Goal: Task Accomplishment & Management: Manage account settings

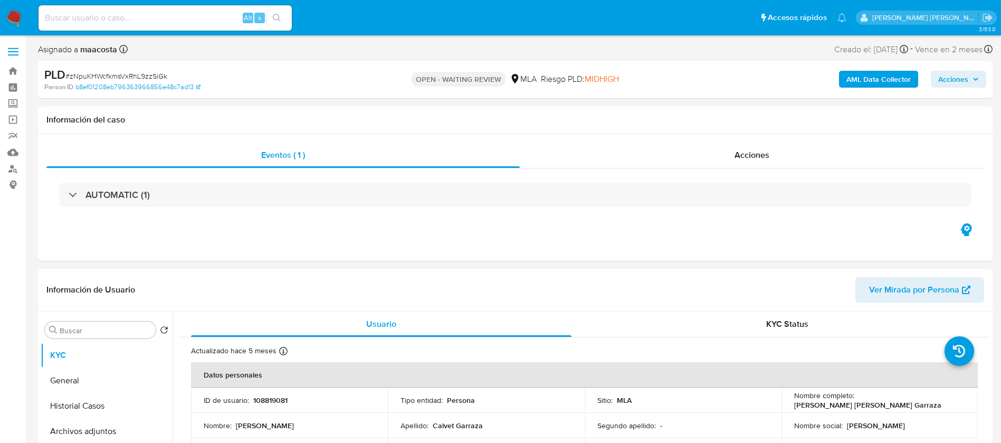
select select "10"
click at [198, 251] on div "Eventos ( 1 ) Acciones AUTOMATIC (1)" at bounding box center [515, 197] width 955 height 127
click at [199, 221] on div "Eventos ( 1 ) Acciones AUTOMATIC (1)" at bounding box center [515, 197] width 955 height 127
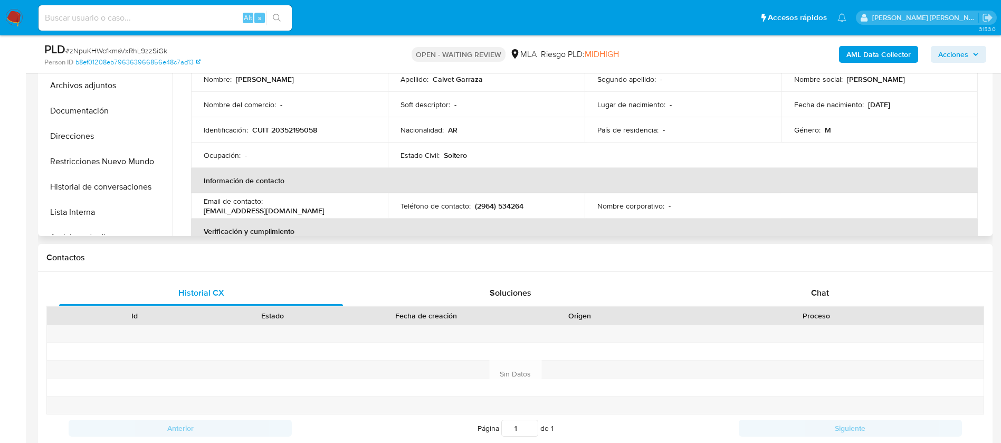
scroll to position [315, 0]
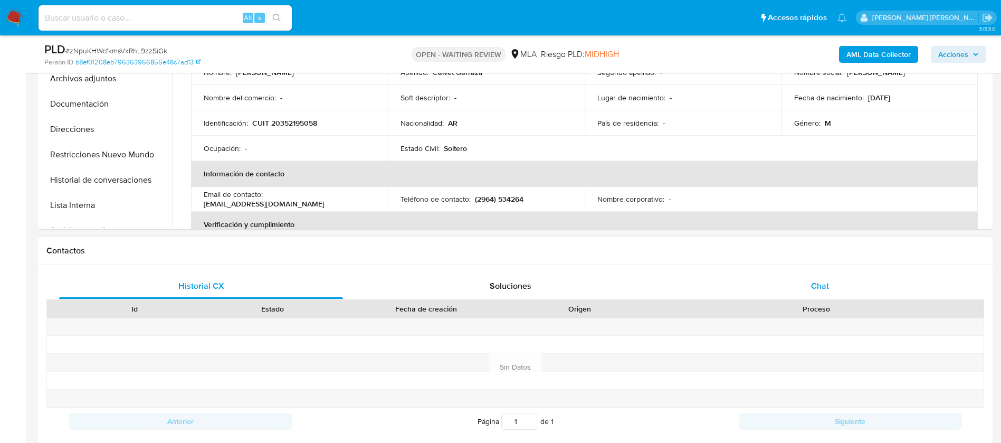
click at [822, 280] on span "Chat" at bounding box center [820, 286] width 18 height 12
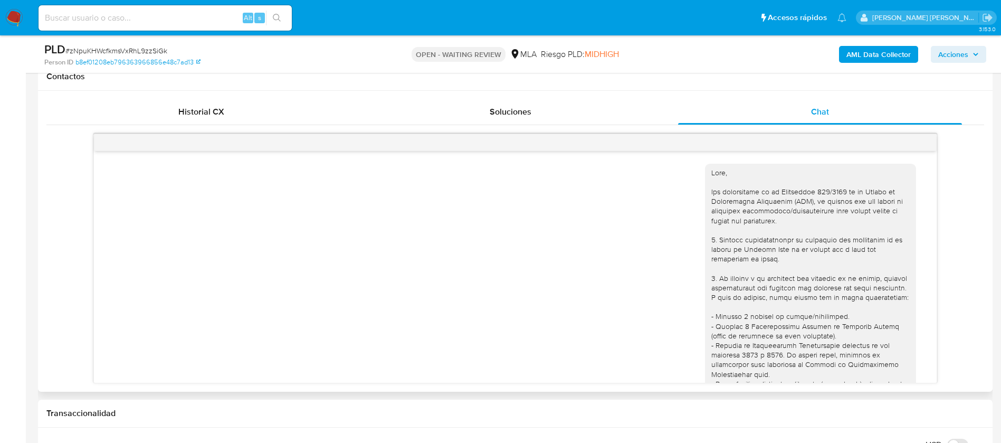
scroll to position [515, 0]
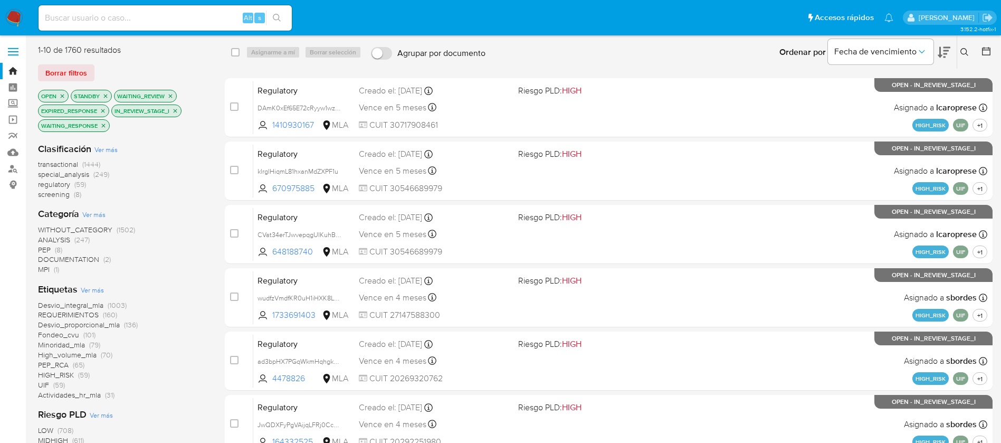
scroll to position [169, 0]
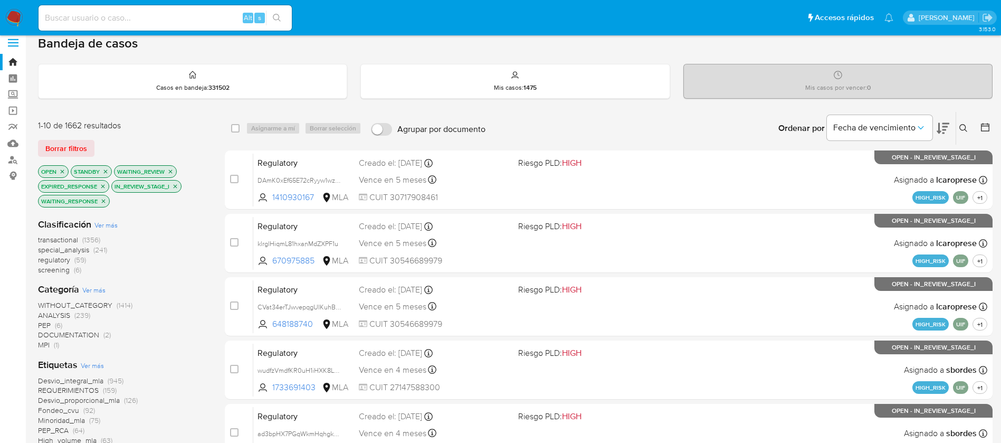
scroll to position [6, 0]
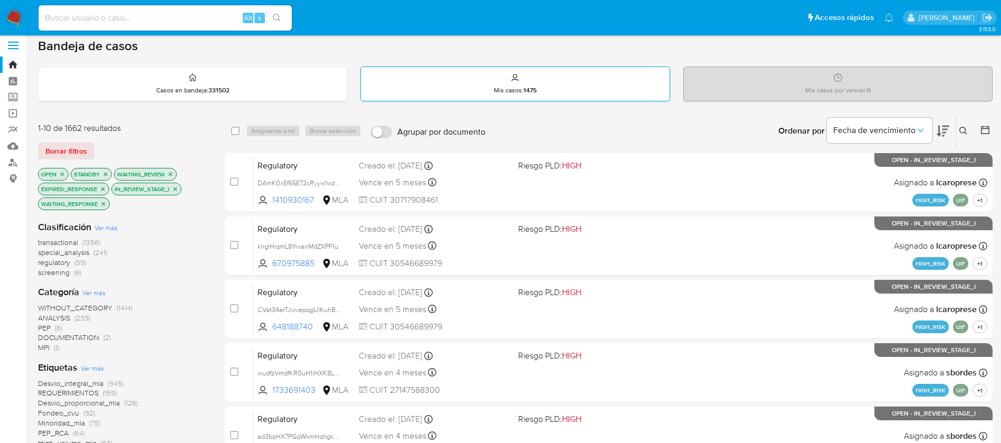
click at [504, 91] on p "Mis casos : 1475" at bounding box center [515, 90] width 43 height 8
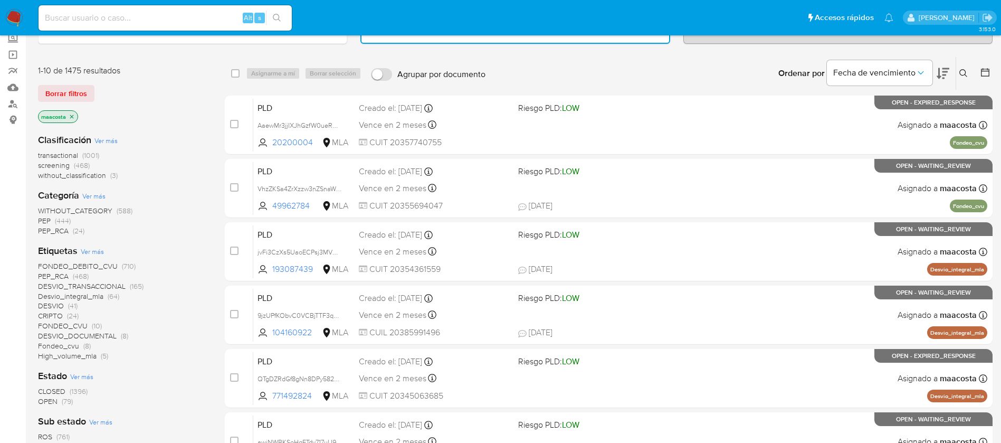
scroll to position [68, 0]
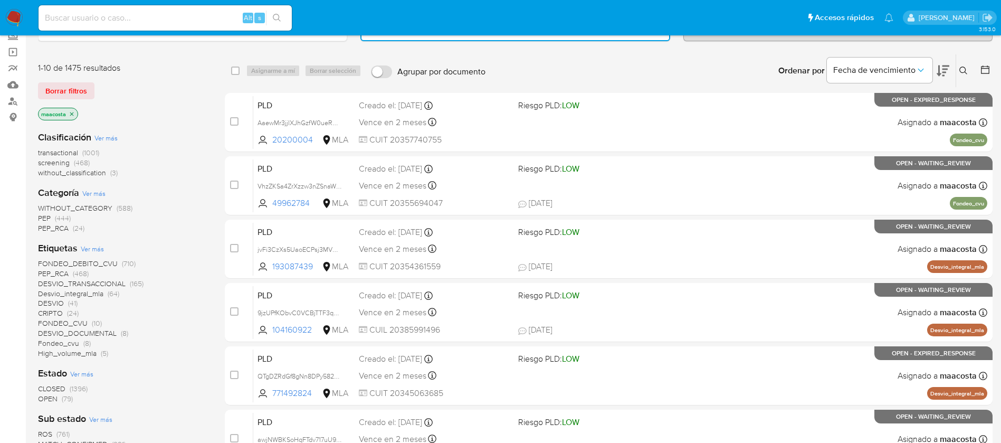
click at [48, 396] on span "OPEN" at bounding box center [48, 398] width 20 height 11
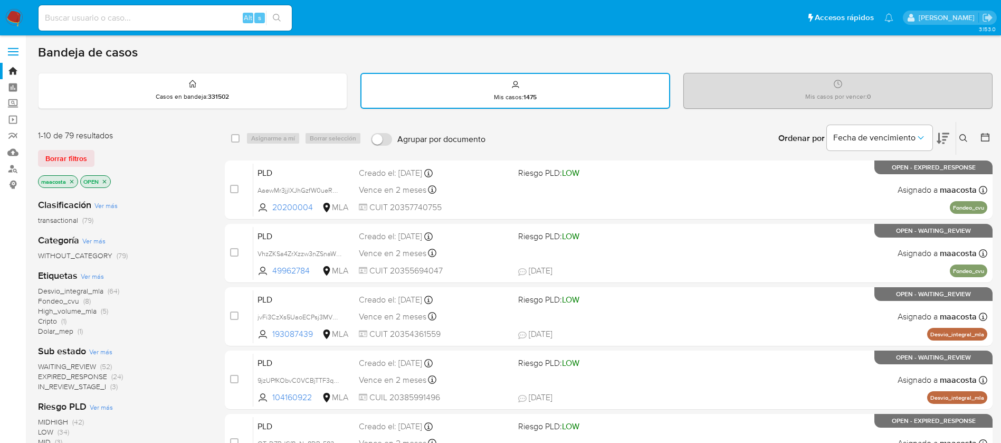
scroll to position [1, 0]
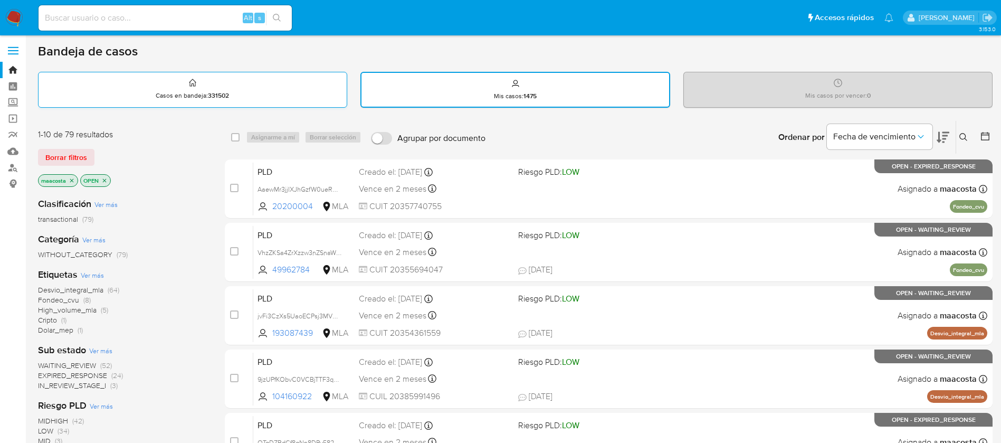
click at [189, 96] on p "Casos en bandeja : 331502" at bounding box center [192, 95] width 73 height 8
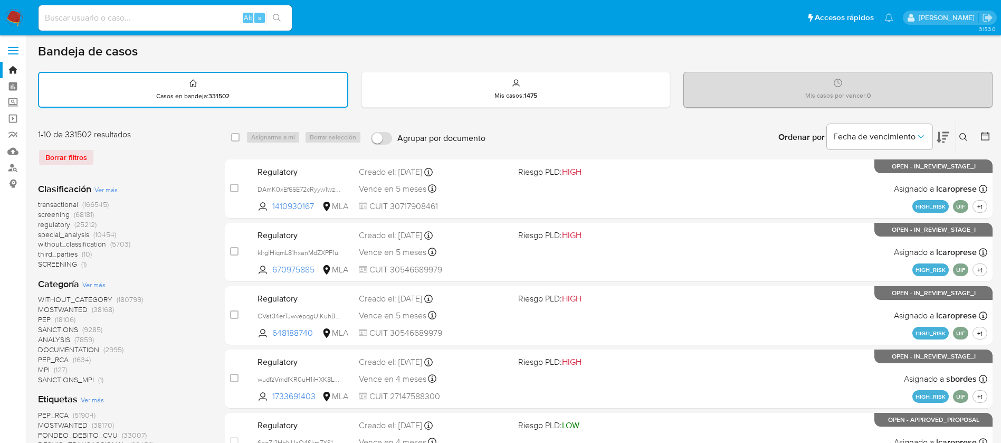
click at [189, 96] on p "Casos en bandeja : 331502" at bounding box center [192, 96] width 73 height 8
click at [74, 151] on div "Borrar filtros" at bounding box center [122, 157] width 169 height 17
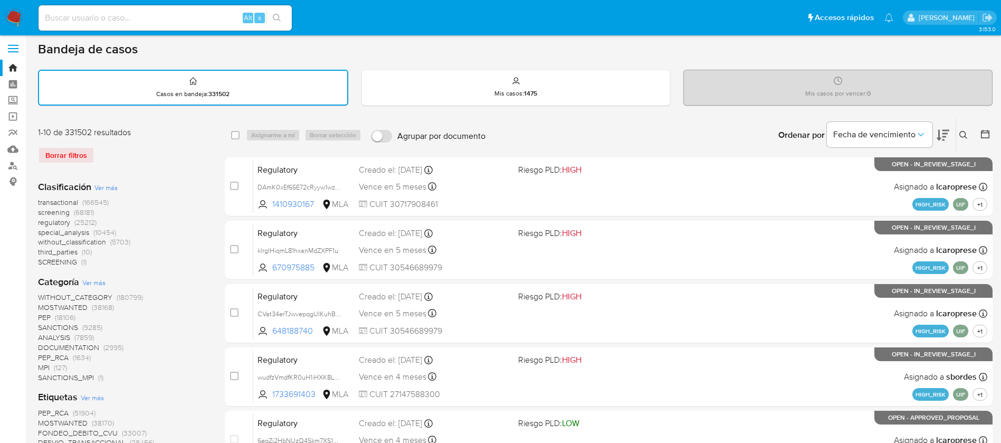
scroll to position [0, 0]
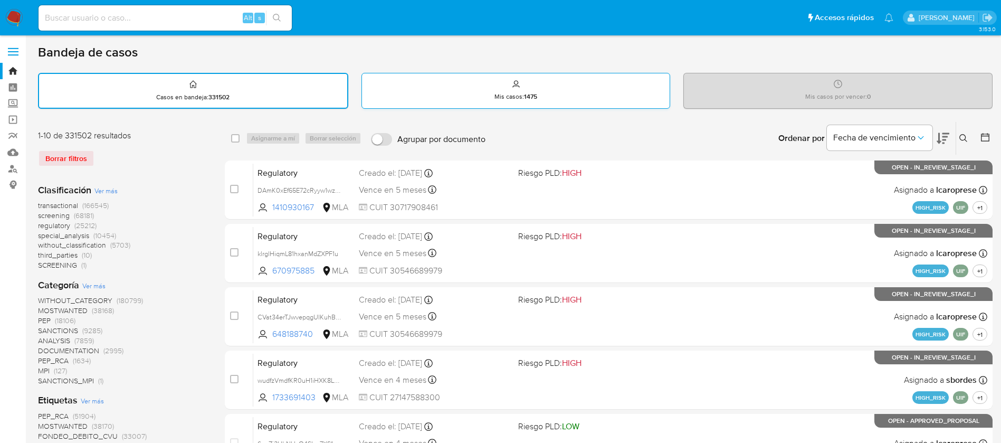
click at [505, 93] on p "Mis casos : 1475" at bounding box center [516, 96] width 43 height 8
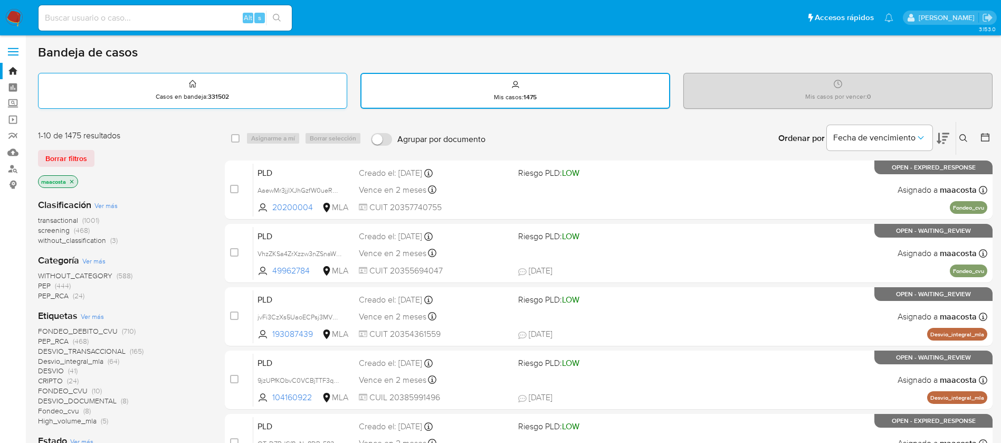
click at [108, 90] on div "Casos en bandeja : 331502" at bounding box center [193, 90] width 308 height 34
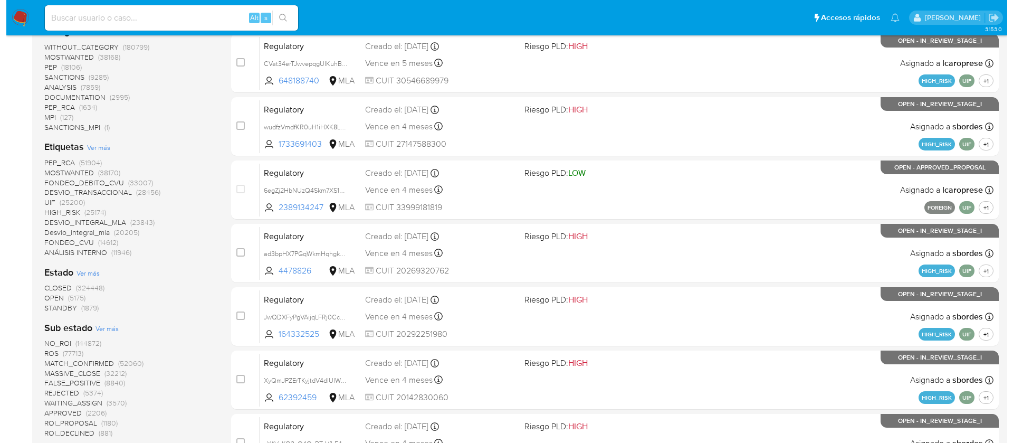
scroll to position [254, 0]
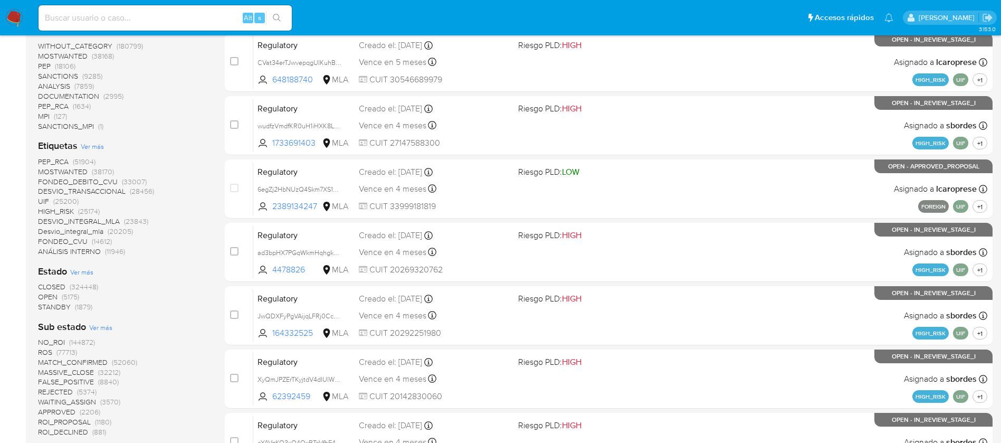
click at [87, 270] on span "Ver más" at bounding box center [81, 272] width 23 height 10
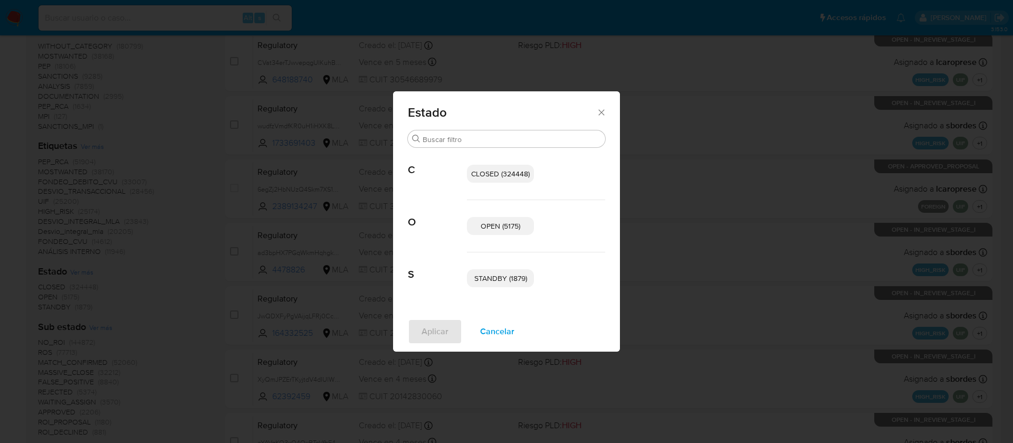
click at [492, 276] on span "STANDBY (1879)" at bounding box center [501, 278] width 53 height 11
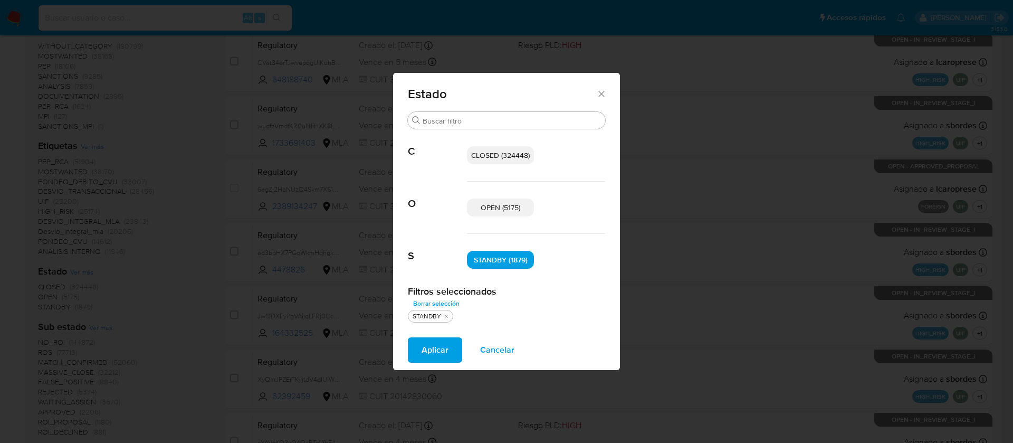
click at [495, 208] on span "OPEN (5175)" at bounding box center [501, 207] width 40 height 11
click at [440, 342] on span "Aplicar" at bounding box center [435, 349] width 27 height 23
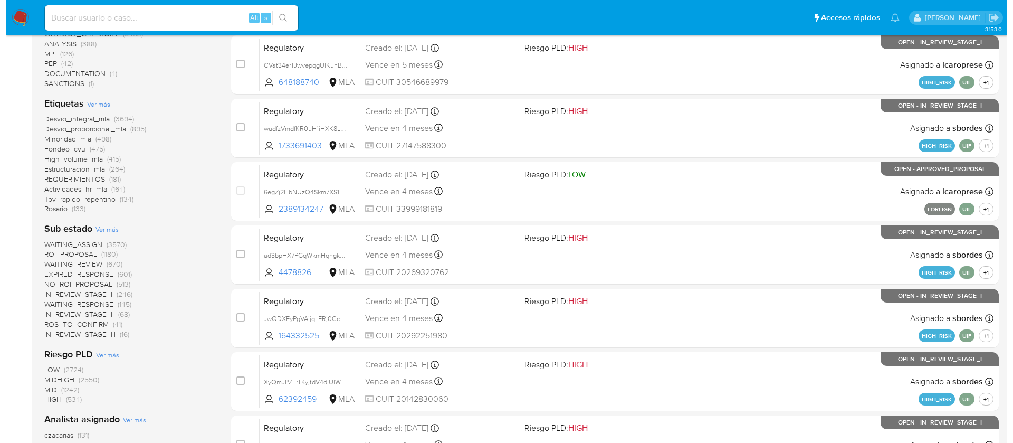
scroll to position [254, 0]
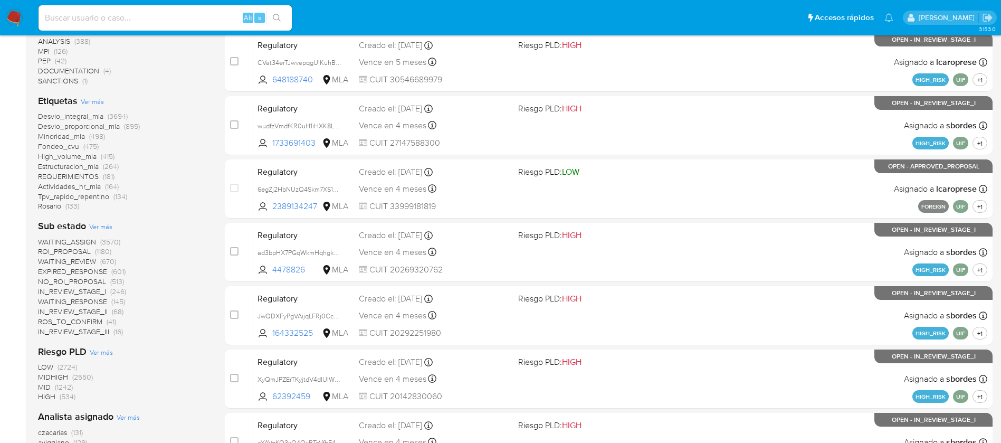
click at [106, 226] on span "Ver más" at bounding box center [100, 227] width 23 height 10
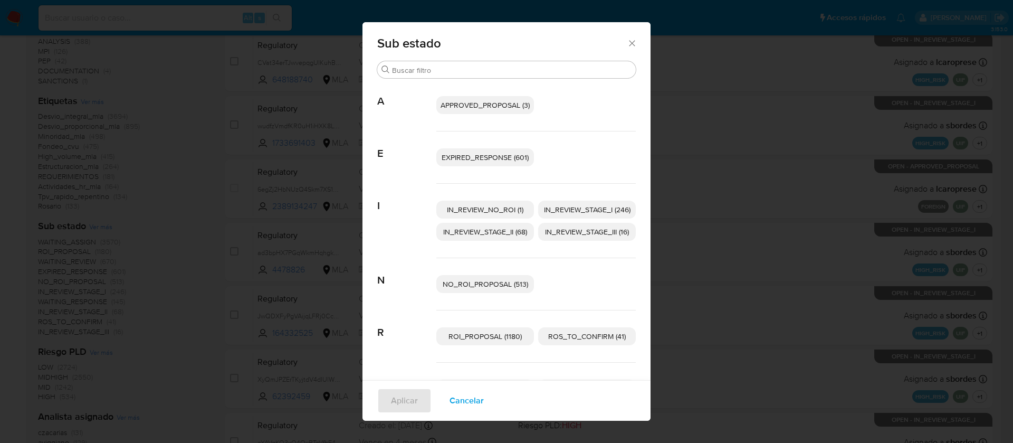
click at [460, 156] on span "EXPIRED_RESPONSE (601)" at bounding box center [485, 157] width 87 height 11
click at [566, 210] on span "IN_REVIEW_STAGE_I (246)" at bounding box center [587, 209] width 87 height 11
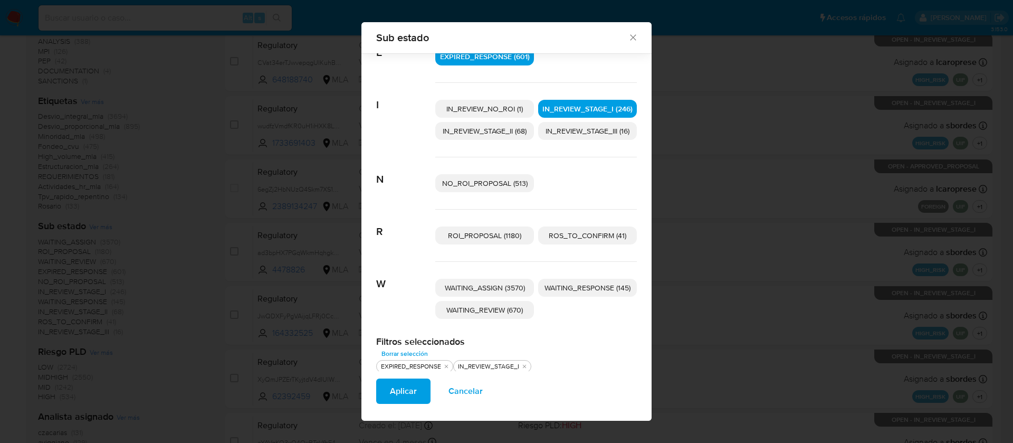
scroll to position [102, 0]
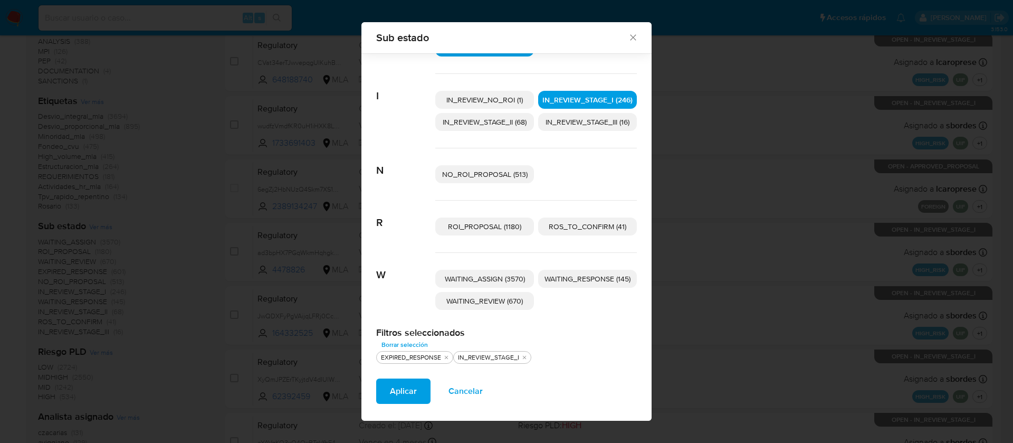
click at [565, 274] on span "WAITING_RESPONSE (145)" at bounding box center [588, 278] width 86 height 11
click at [489, 298] on span "WAITING_REVIEW (670)" at bounding box center [485, 301] width 77 height 11
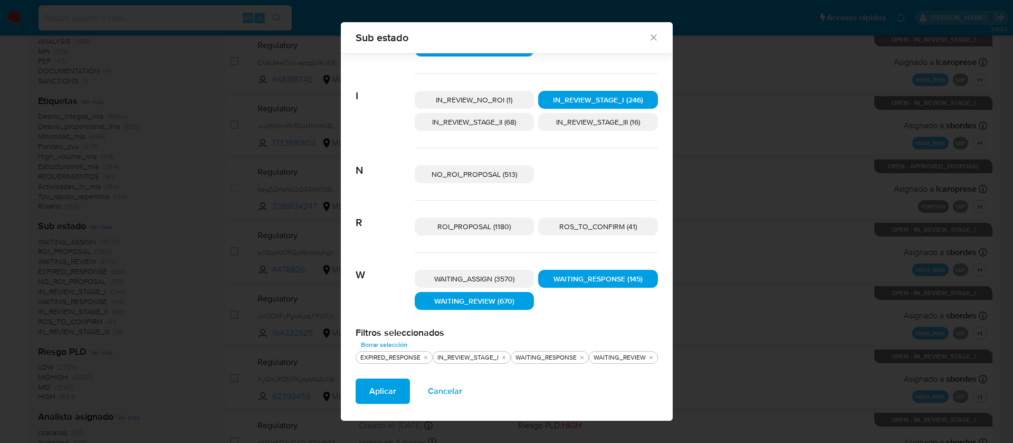
click at [384, 390] on span "Aplicar" at bounding box center [382, 391] width 27 height 23
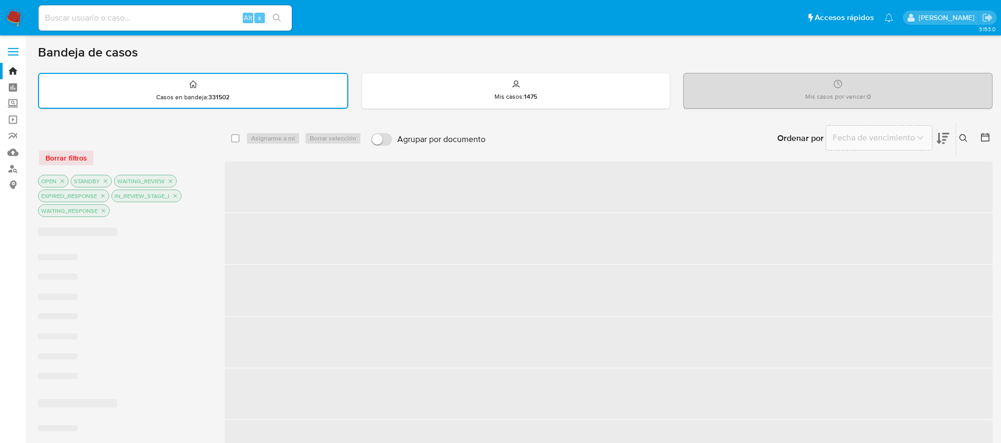
click at [187, 176] on div "OPEN STANDBY WAITING_REVIEW EXPIRED_RESPONSE IN_REVIEW_STAGE_I WAITING_RESPONSE" at bounding box center [122, 197] width 169 height 44
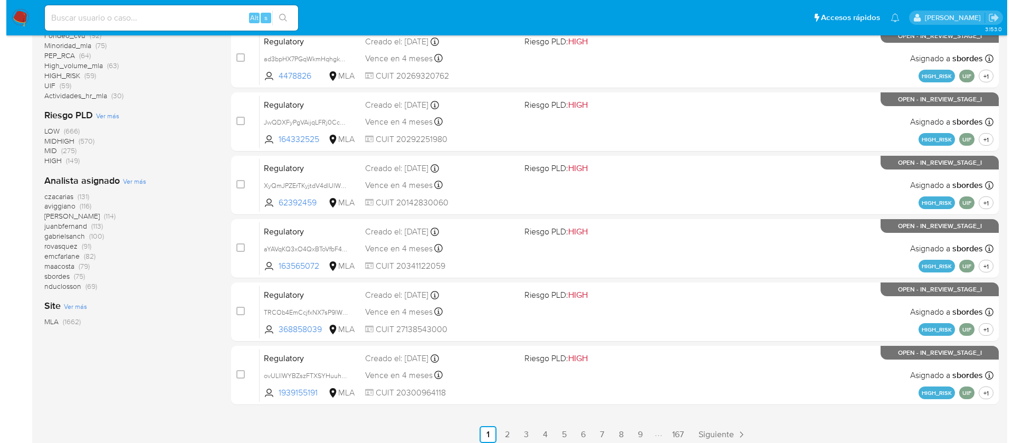
scroll to position [386, 0]
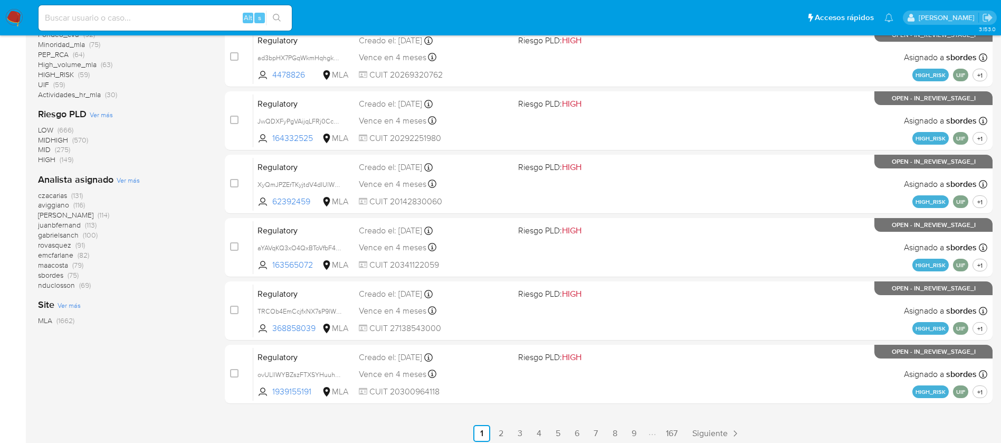
click at [132, 179] on span "Ver más" at bounding box center [128, 180] width 23 height 10
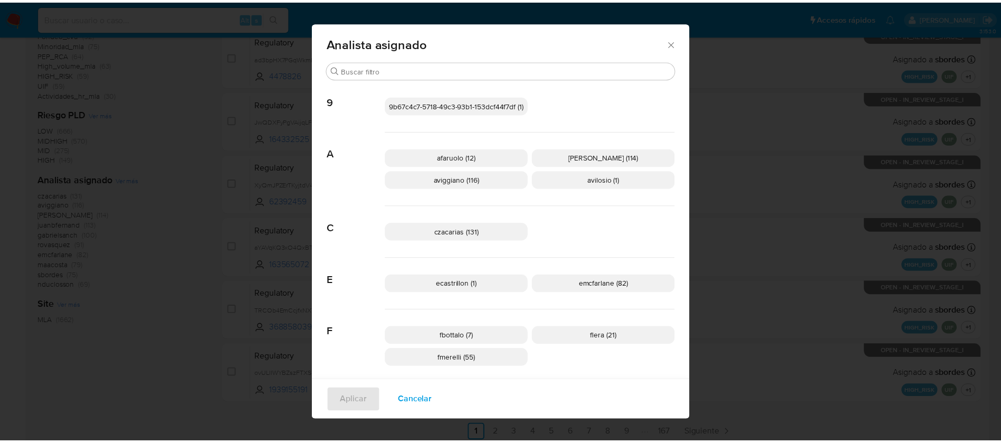
scroll to position [3, 0]
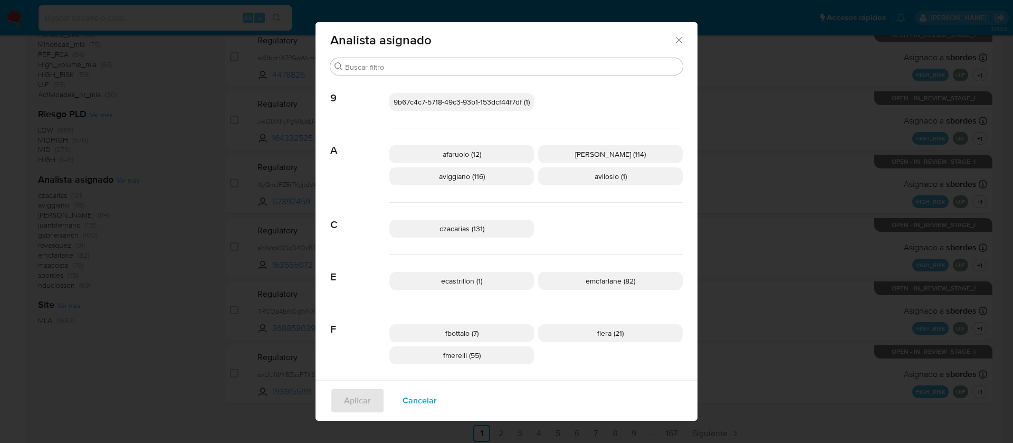
click at [194, 408] on div "Analista asignado Buscar 9 9b67c4c7-5718-49c3-93b1-153dcf44f7df (1) A afaruolo …" at bounding box center [506, 221] width 1013 height 443
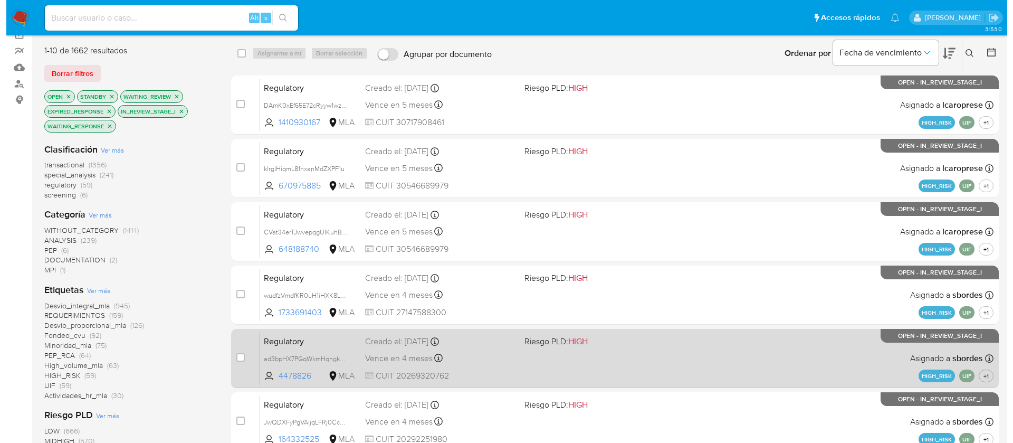
scroll to position [0, 0]
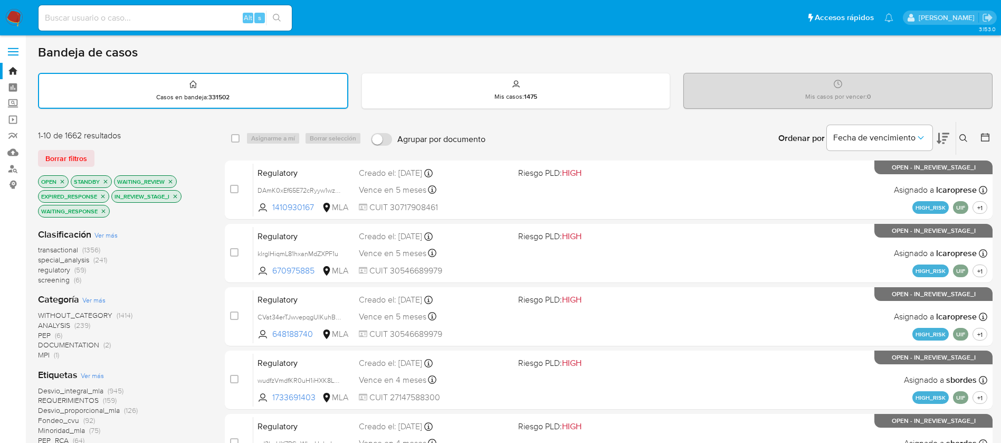
click at [965, 139] on icon at bounding box center [964, 138] width 8 height 8
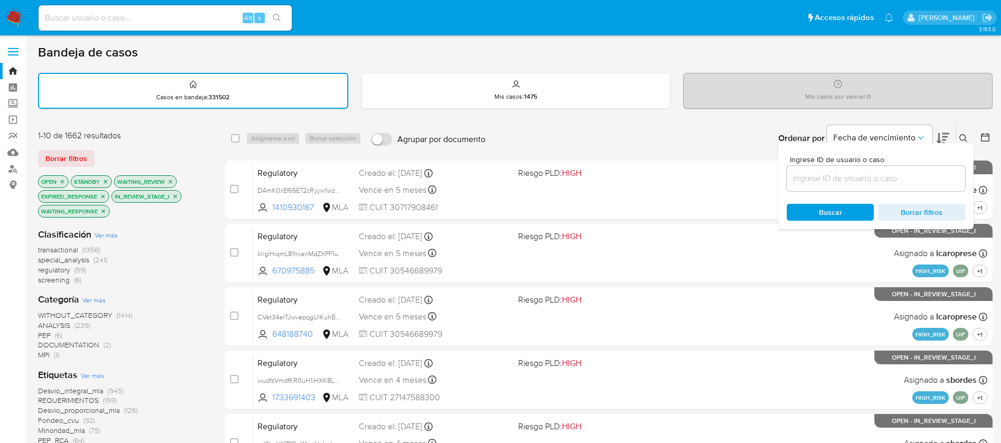
click at [856, 179] on input at bounding box center [876, 179] width 178 height 14
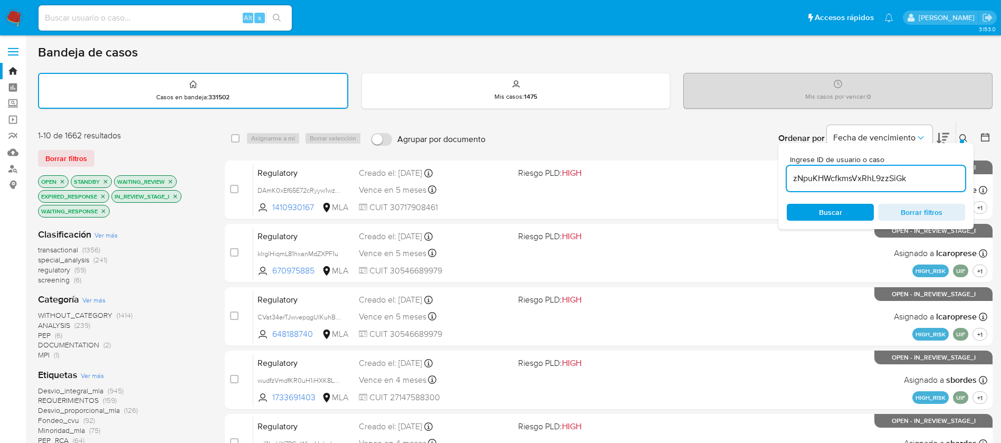
type input "zNpuKHWcfkmsVxRhL9zzSiGk"
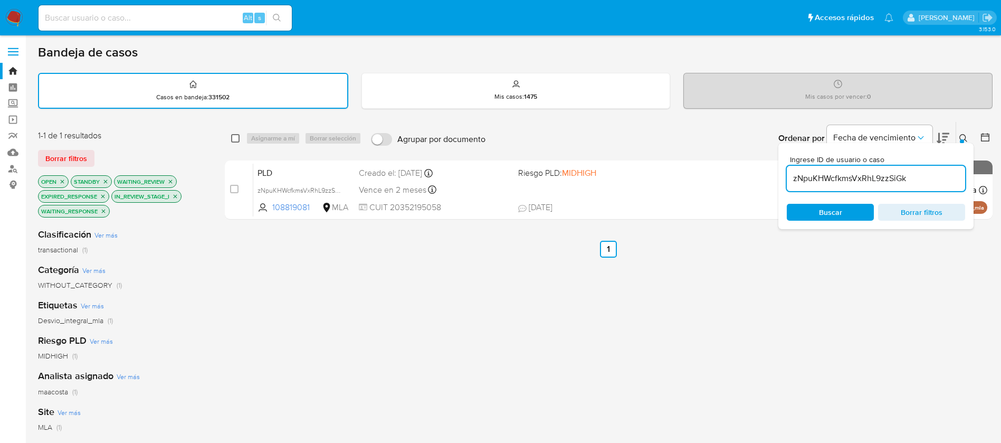
click at [238, 141] on input "checkbox" at bounding box center [235, 138] width 8 height 8
checkbox input "true"
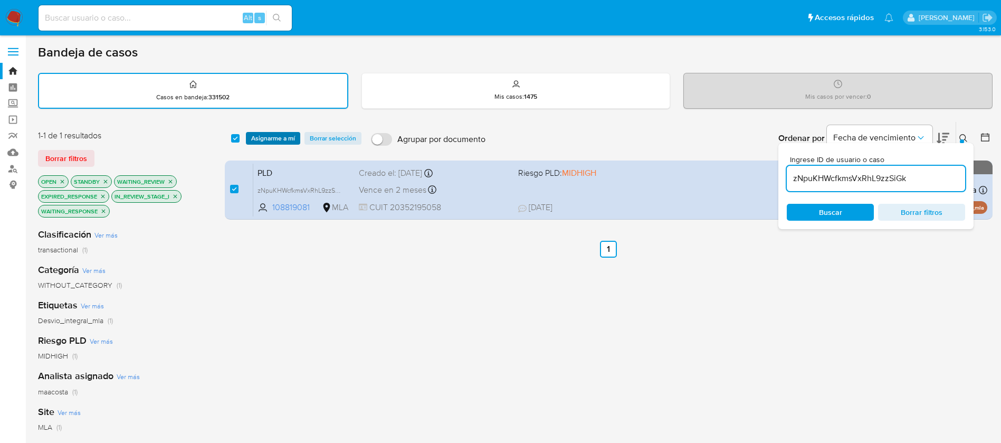
click at [248, 140] on button "Asignarme a mí" at bounding box center [273, 138] width 54 height 13
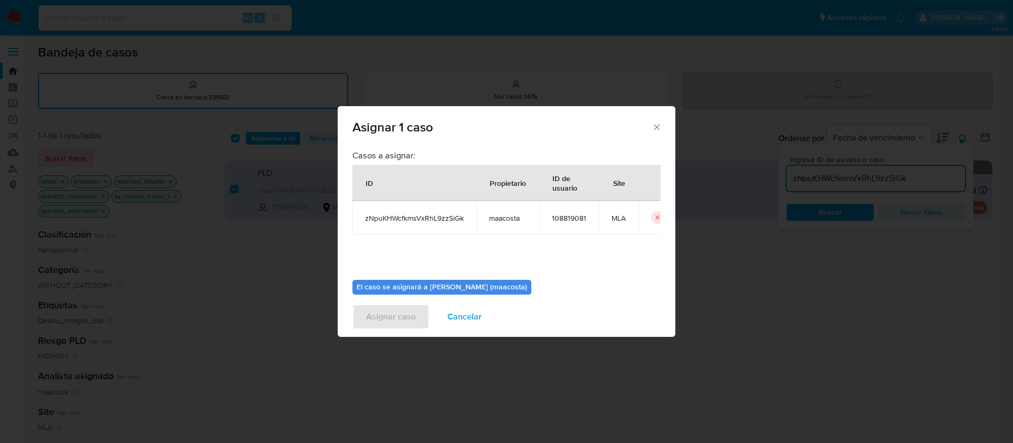
scroll to position [55, 0]
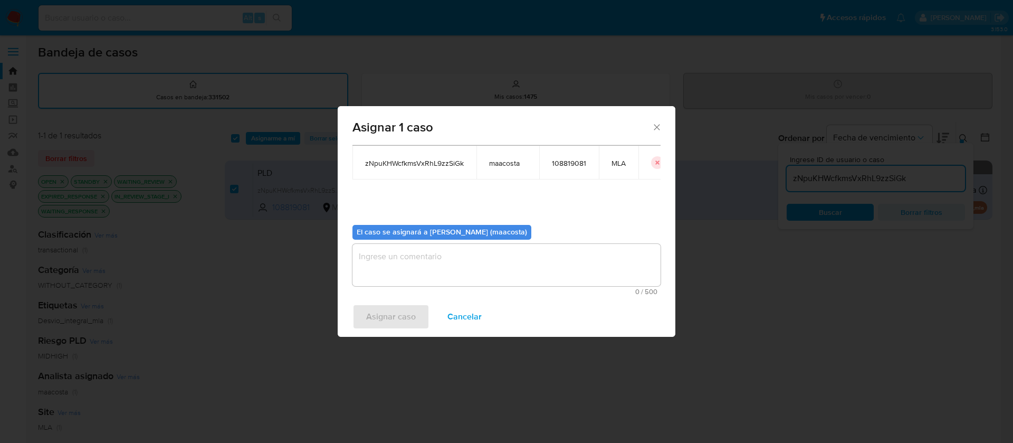
click at [416, 265] on textarea "assign-modal" at bounding box center [507, 265] width 308 height 42
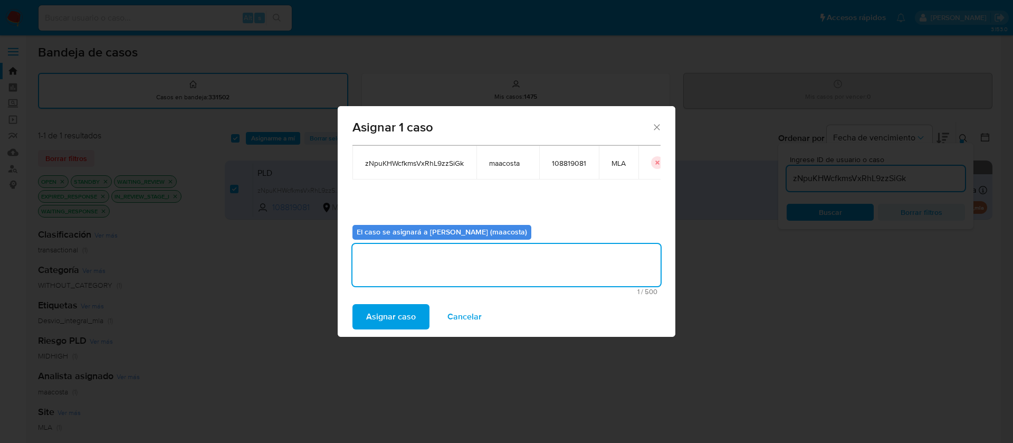
click at [389, 308] on span "Asignar caso" at bounding box center [391, 316] width 50 height 23
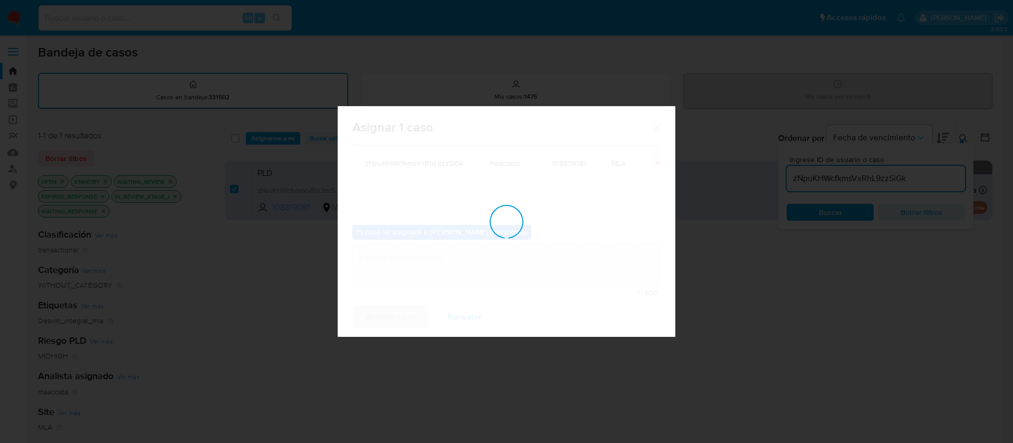
checkbox input "false"
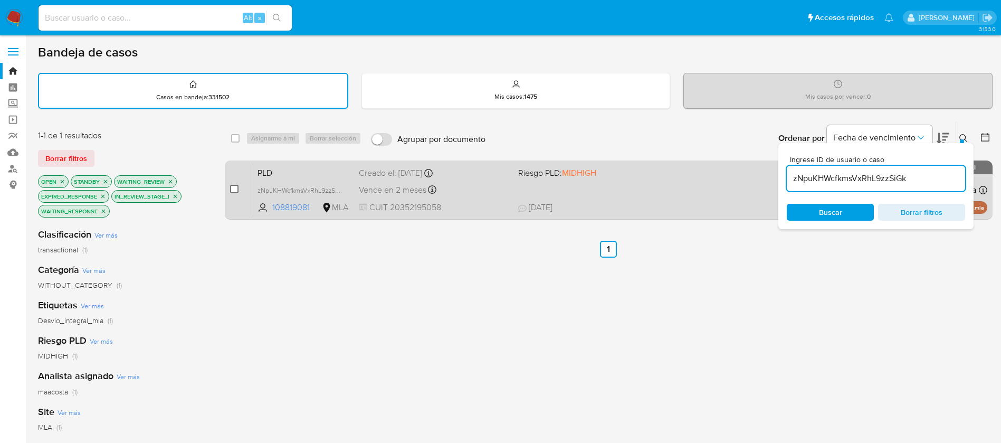
click at [236, 187] on input "checkbox" at bounding box center [234, 189] width 8 height 8
checkbox input "true"
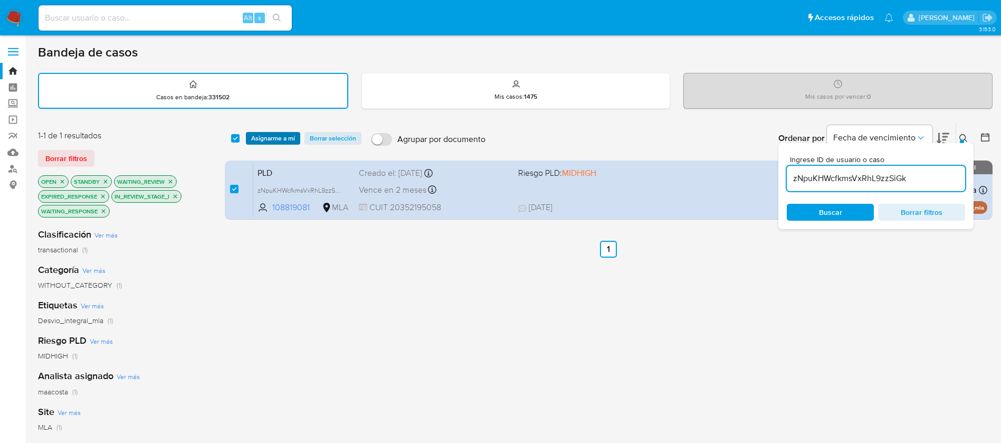
click at [273, 137] on span "Asignarme a mí" at bounding box center [273, 138] width 44 height 11
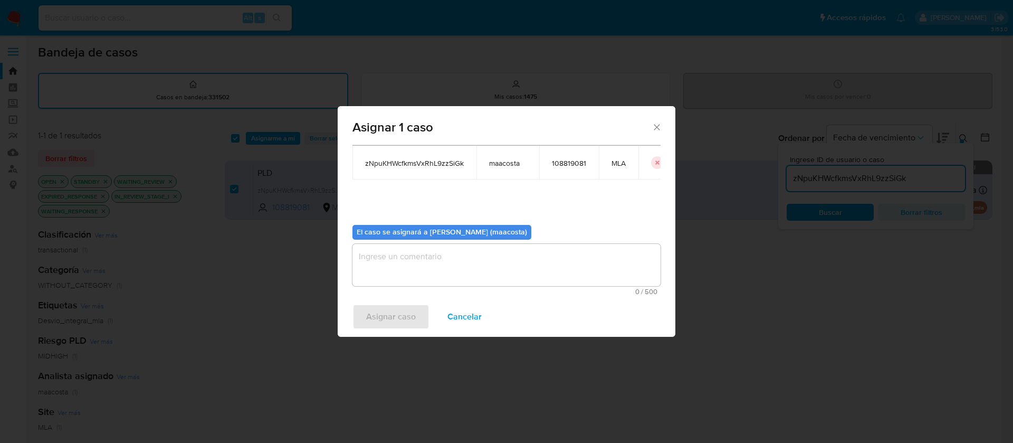
drag, startPoint x: 405, startPoint y: 252, endPoint x: 407, endPoint y: 240, distance: 12.8
click at [407, 240] on div "El caso se asignará a Maria Sol Acosta Aguero (maacosta) 0 / 500 500 caracteres…" at bounding box center [507, 255] width 308 height 79
click at [401, 259] on textarea "assign-modal" at bounding box center [507, 265] width 308 height 42
click at [388, 309] on span "Asignar caso" at bounding box center [391, 316] width 50 height 23
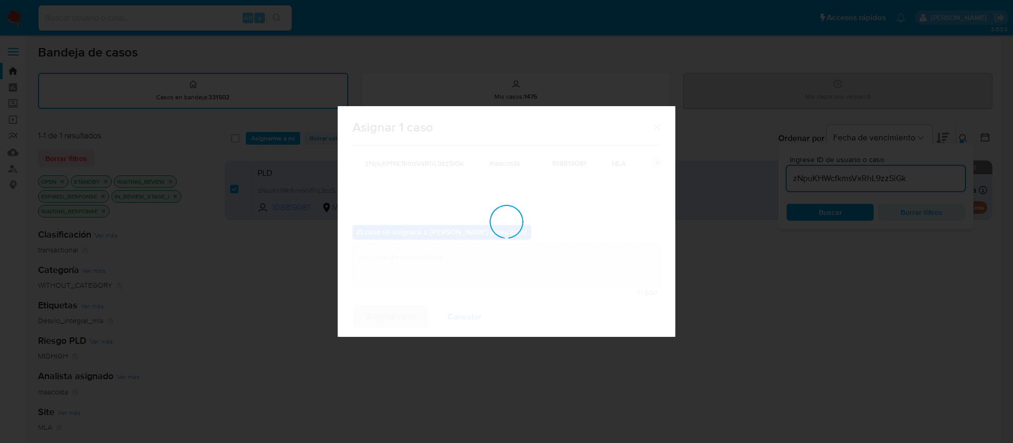
checkbox input "false"
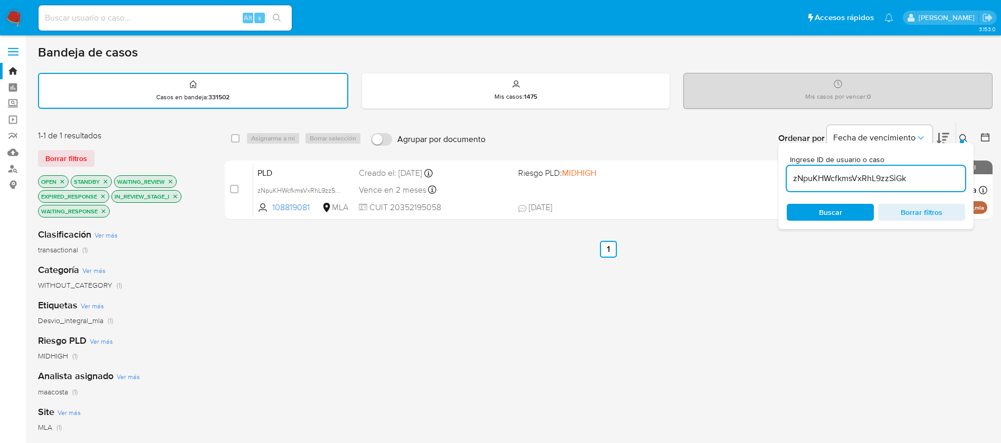
paste input "er16xlZ1Khu1YOPdGionpMpC"
click at [830, 175] on input "er16xlZ1Khu1YOPdGionpMpC" at bounding box center [876, 179] width 178 height 14
type input "er16xlZ1Khu1YOPdGionpMpC"
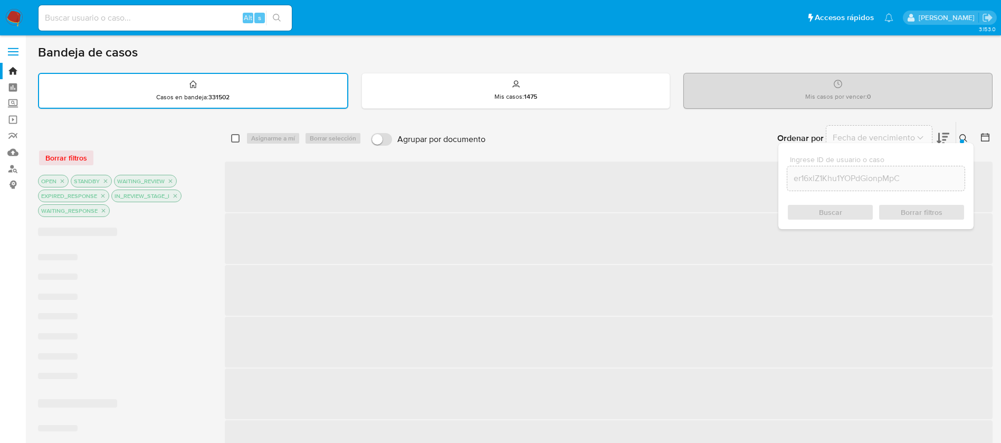
click at [238, 139] on input "checkbox" at bounding box center [235, 138] width 8 height 8
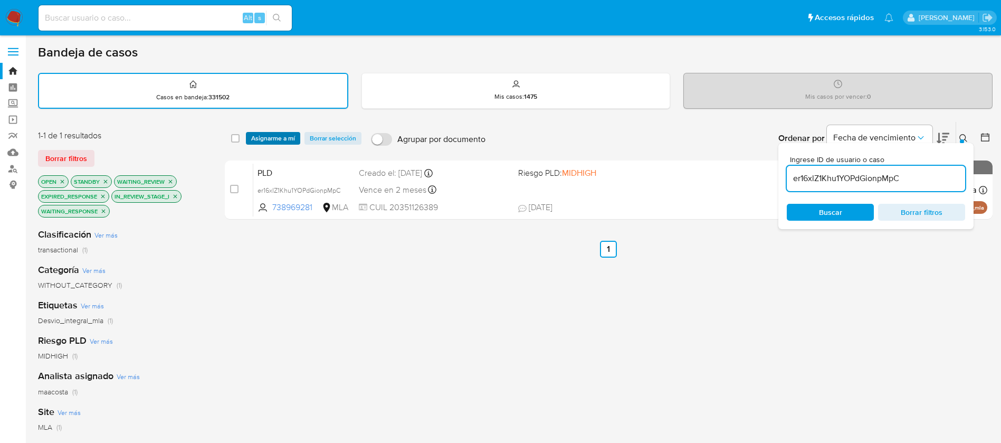
click at [266, 143] on span "Asignarme a mí" at bounding box center [273, 138] width 44 height 11
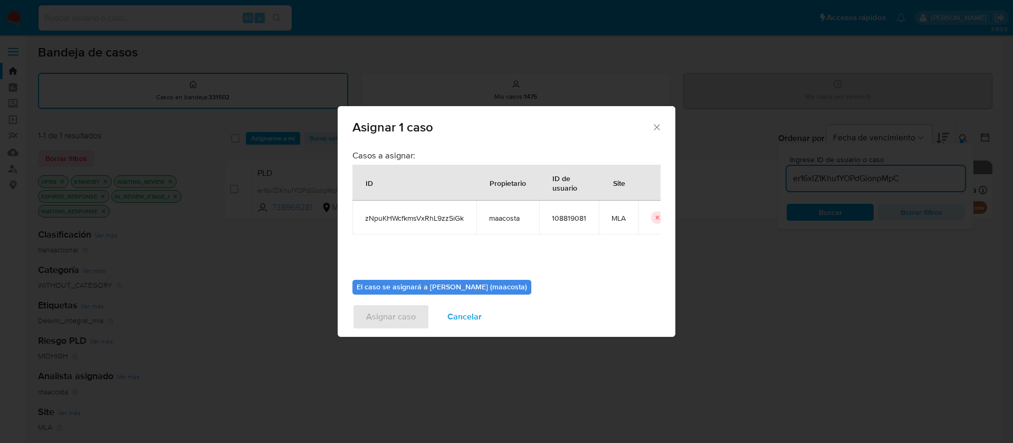
click at [465, 305] on span "Cancelar" at bounding box center [465, 316] width 34 height 23
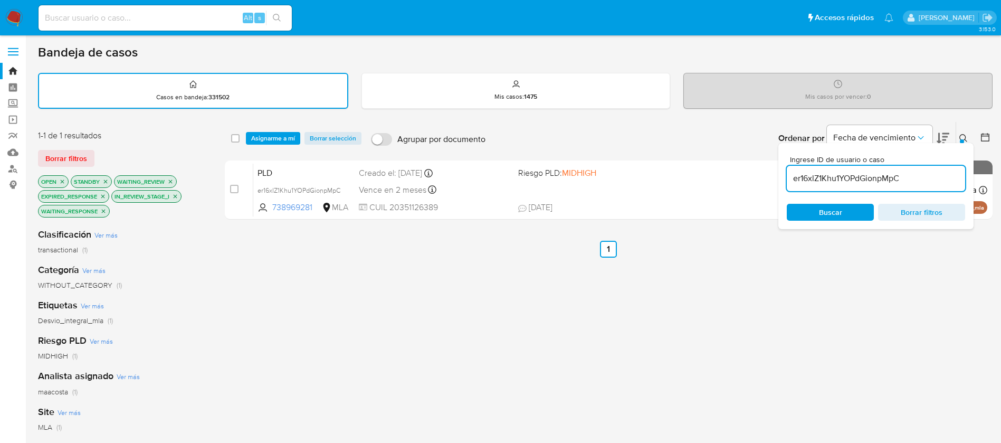
click at [844, 211] on span "Buscar" at bounding box center [830, 212] width 72 height 15
click at [232, 136] on input "checkbox" at bounding box center [235, 138] width 8 height 8
checkbox input "true"
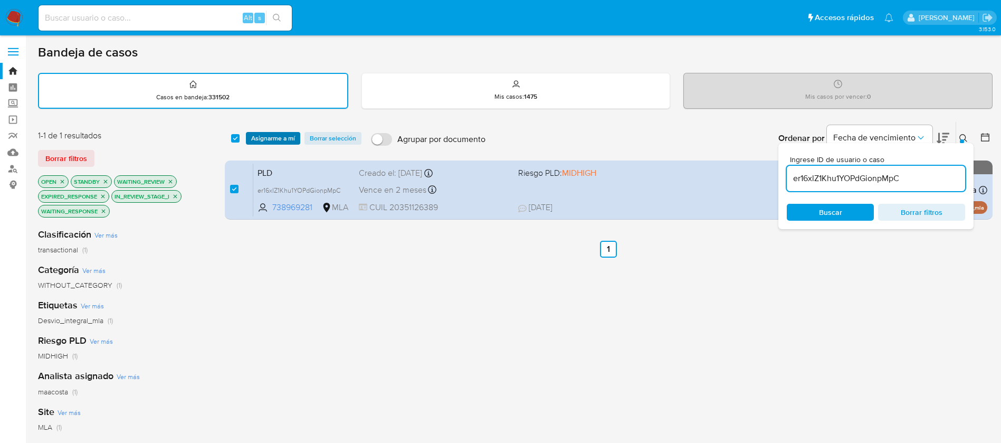
click at [280, 135] on span "Asignarme a mí" at bounding box center [273, 138] width 44 height 11
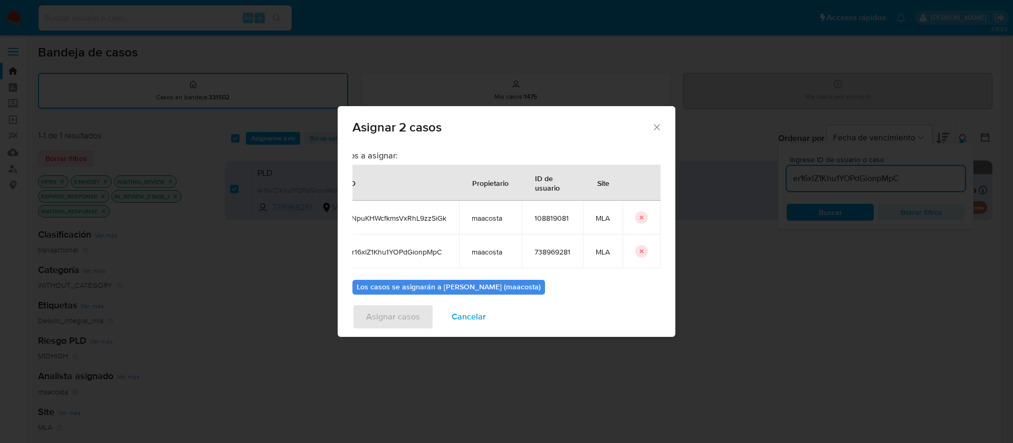
click at [640, 217] on icon "icon-button" at bounding box center [642, 218] width 4 height 4
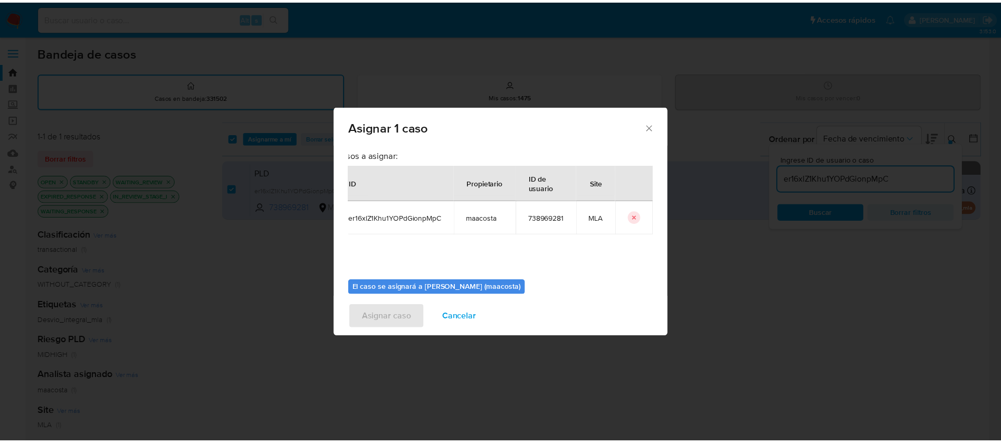
scroll to position [55, 0]
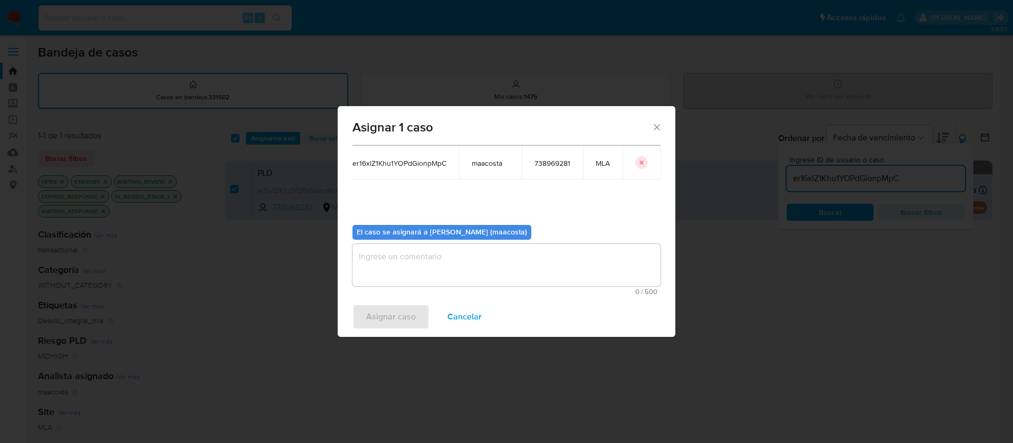
click at [544, 269] on textarea "assign-modal" at bounding box center [507, 265] width 308 height 42
click at [405, 320] on span "Asignar caso" at bounding box center [391, 316] width 50 height 23
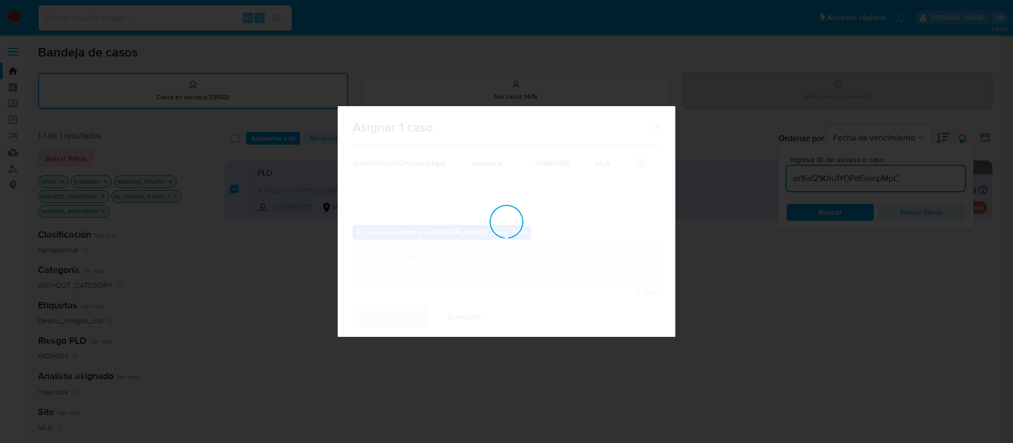
checkbox input "false"
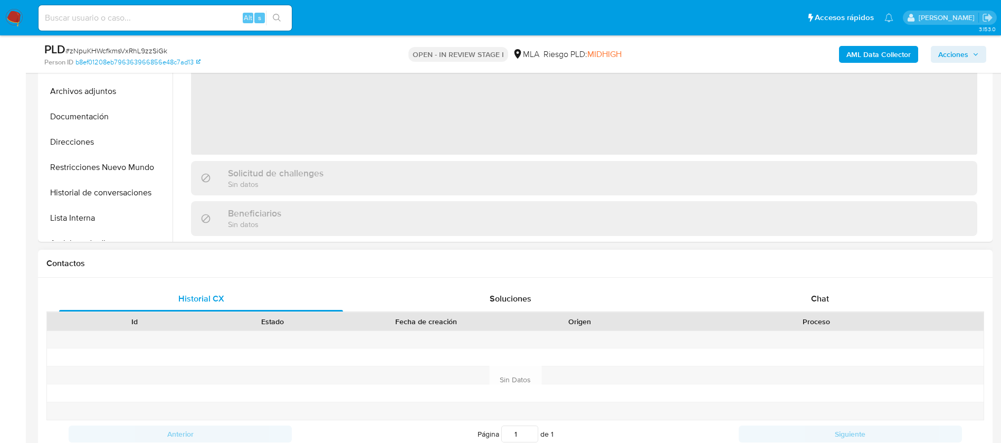
scroll to position [343, 0]
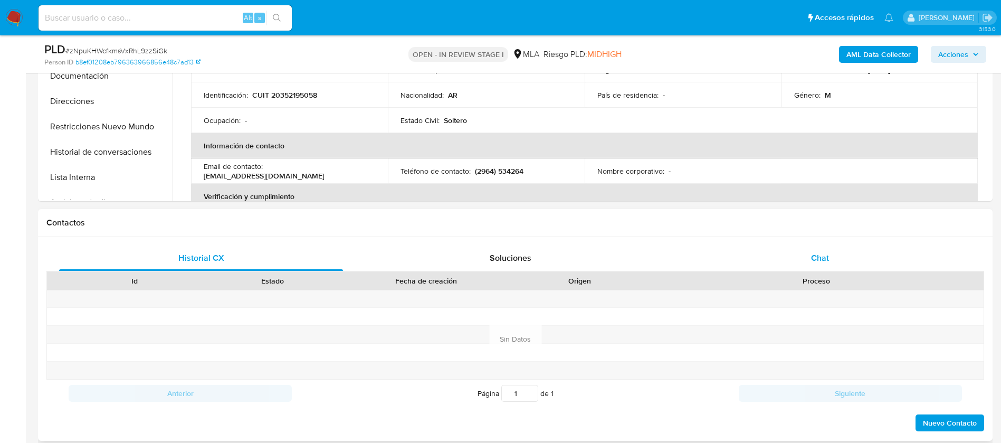
click at [812, 262] on span "Chat" at bounding box center [820, 258] width 18 height 12
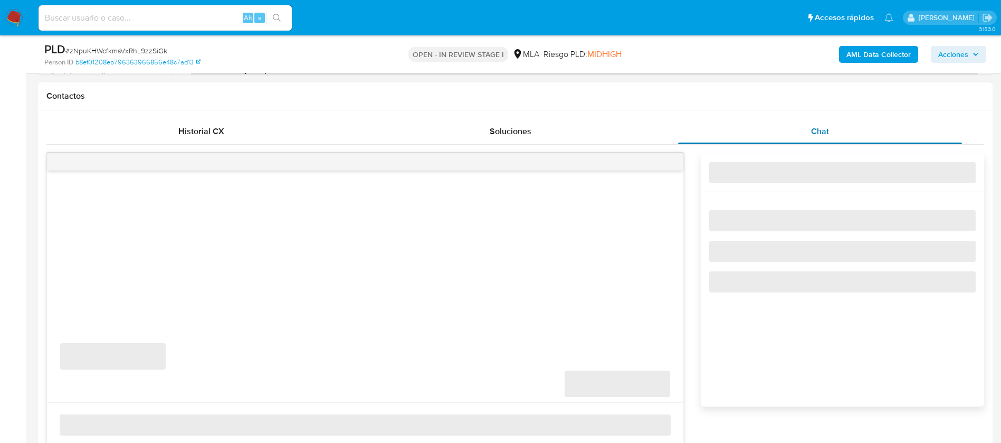
select select "10"
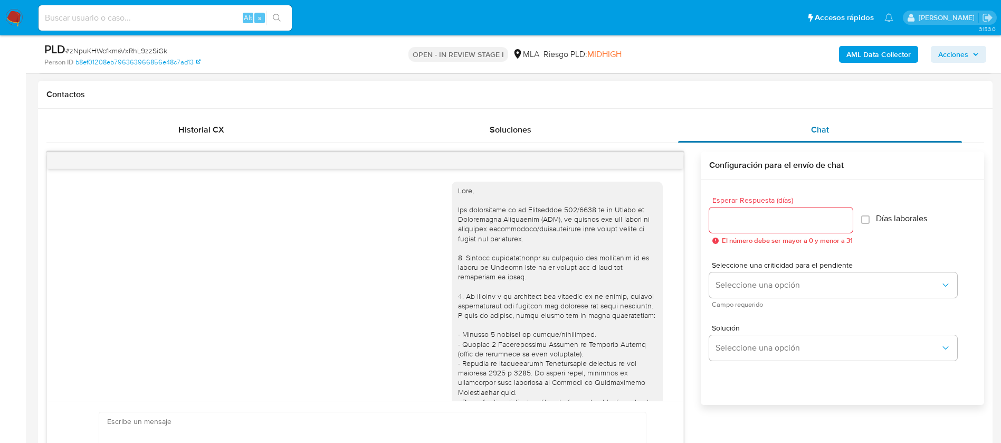
scroll to position [515, 0]
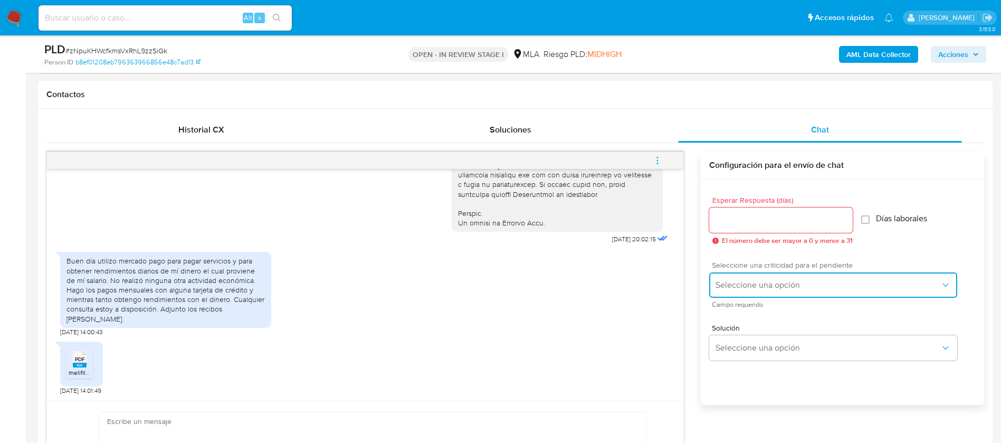
click at [795, 289] on span "Seleccione una opción" at bounding box center [828, 285] width 225 height 11
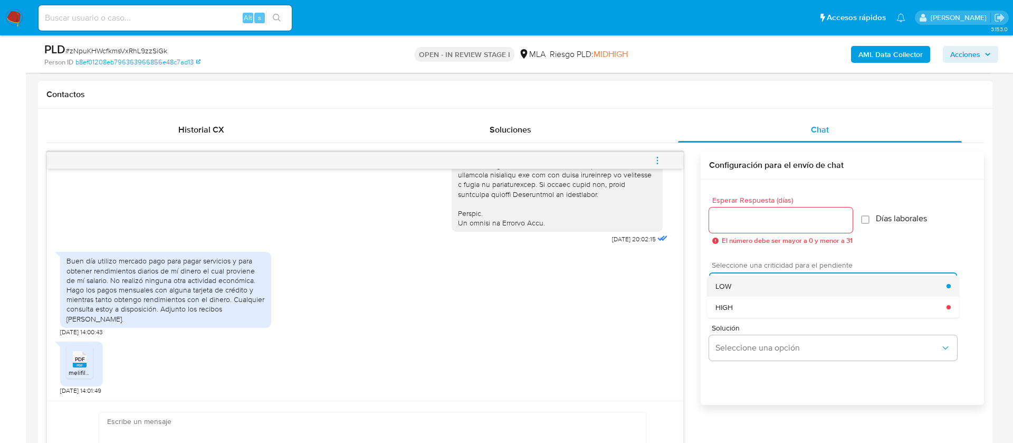
click at [740, 287] on div "LOW" at bounding box center [831, 286] width 231 height 21
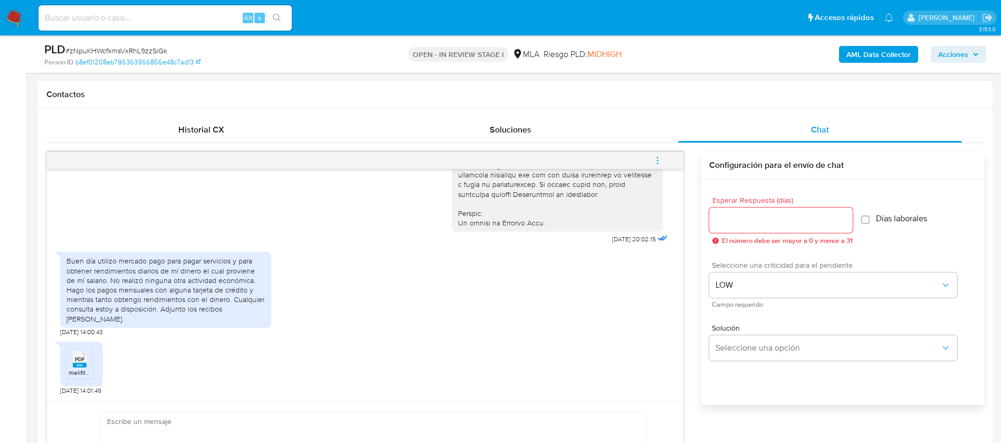
click at [751, 224] on input "Esperar Respuesta (días)" at bounding box center [781, 220] width 144 height 14
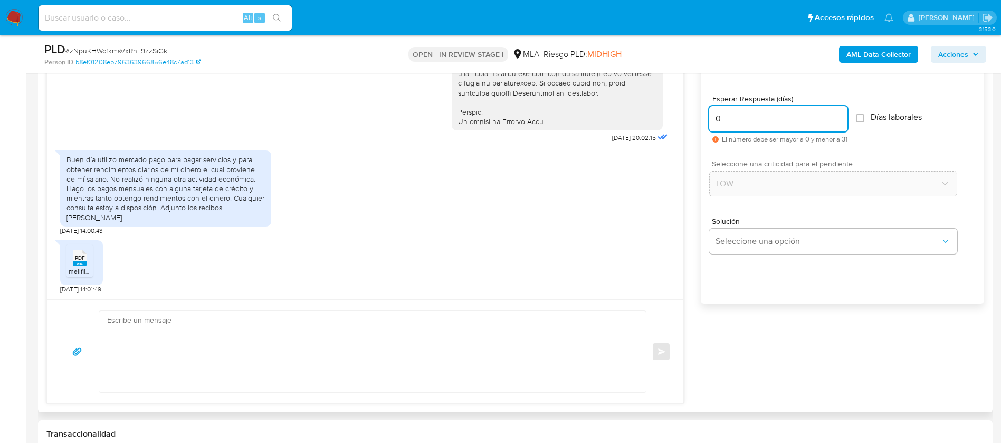
scroll to position [581, 0]
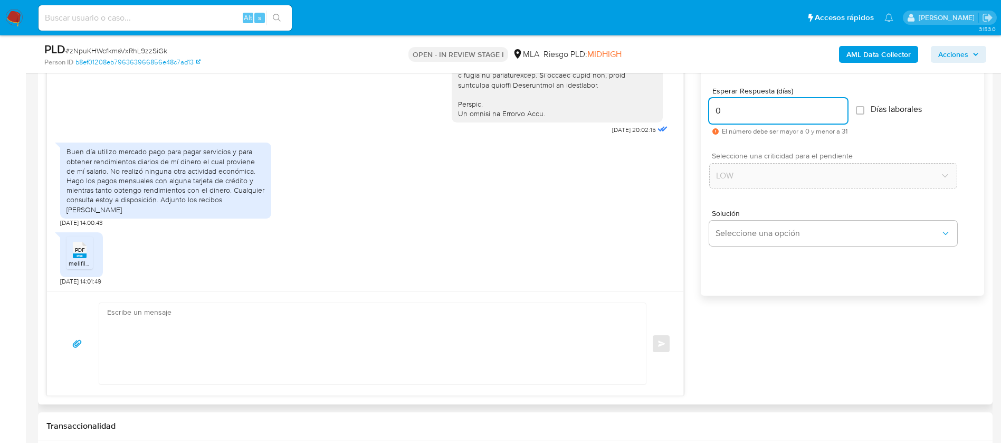
type input "0"
click at [508, 323] on textarea at bounding box center [370, 343] width 526 height 81
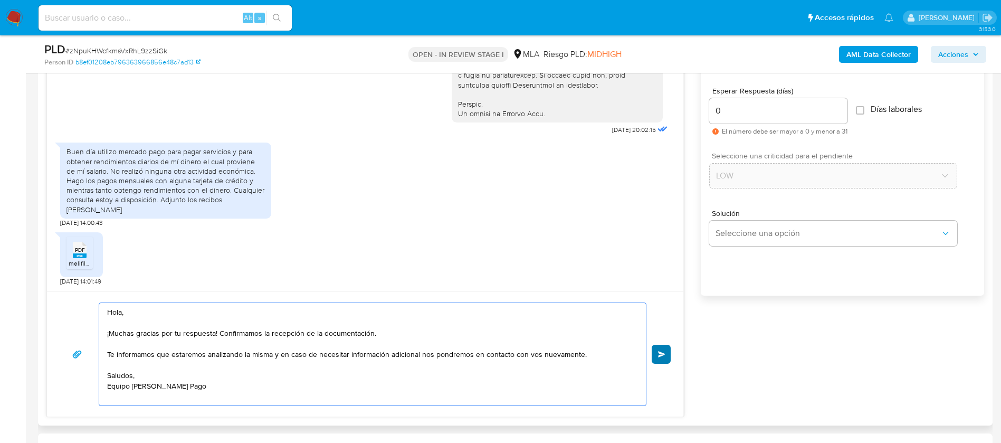
type textarea "Hola, ¡Muchas gracias por tu respuesta! Confirmamos la recepción de la document…"
click at [657, 354] on button "Enviar" at bounding box center [661, 354] width 19 height 19
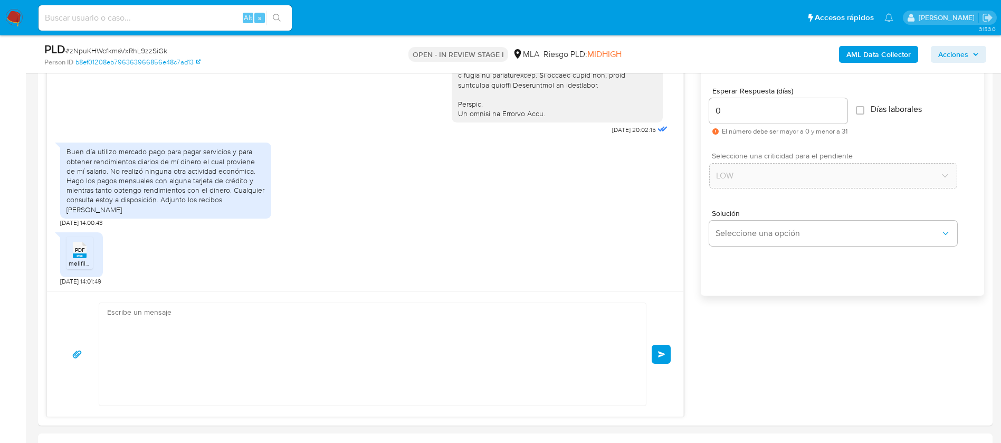
scroll to position [651, 0]
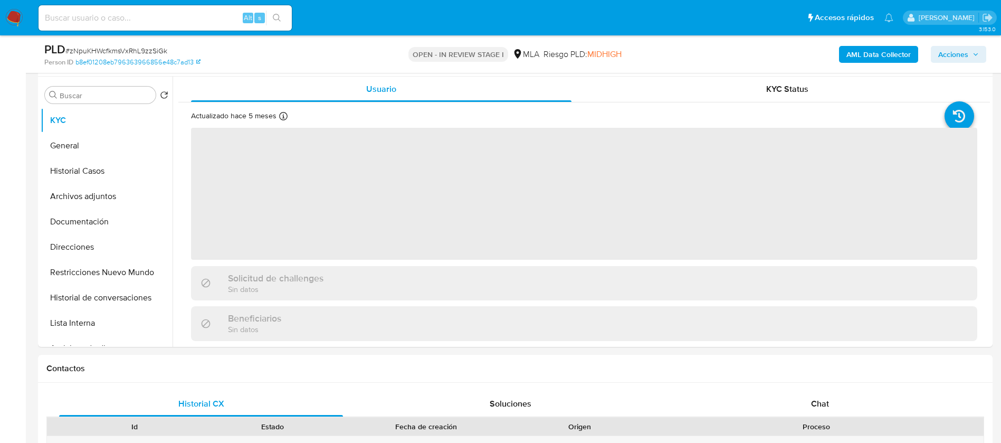
scroll to position [294, 0]
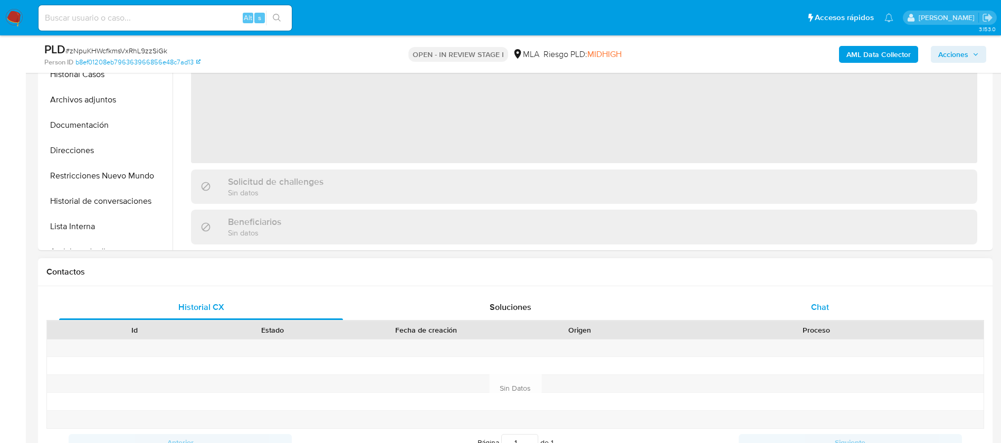
click at [826, 311] on span "Chat" at bounding box center [820, 307] width 18 height 12
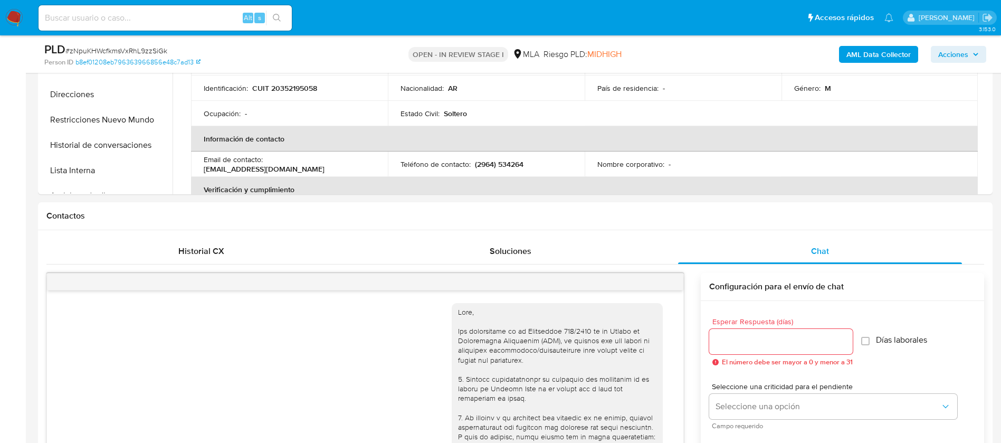
scroll to position [651, 0]
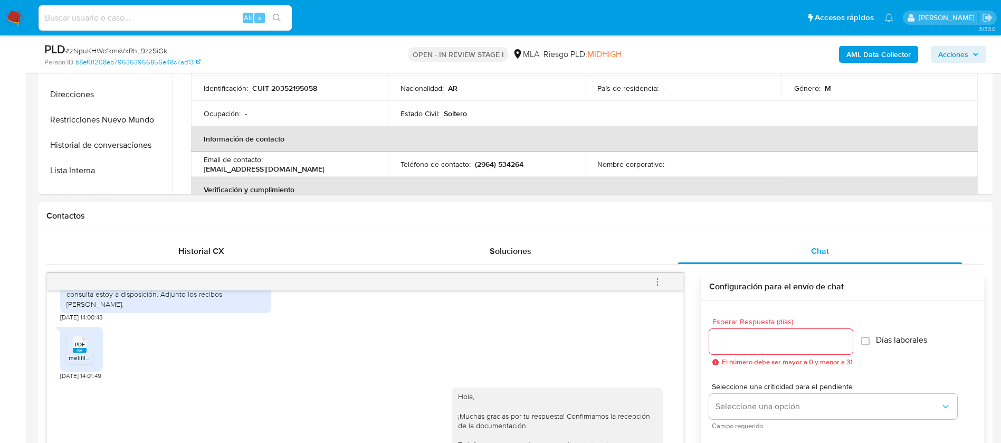
click at [659, 285] on icon "menu-action" at bounding box center [658, 282] width 10 height 10
select select "10"
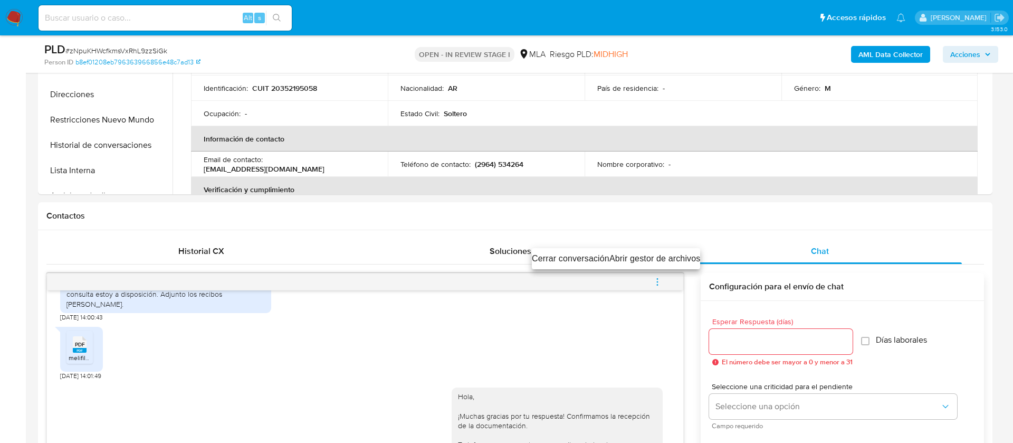
click at [561, 257] on li "Cerrar conversación" at bounding box center [571, 258] width 78 height 13
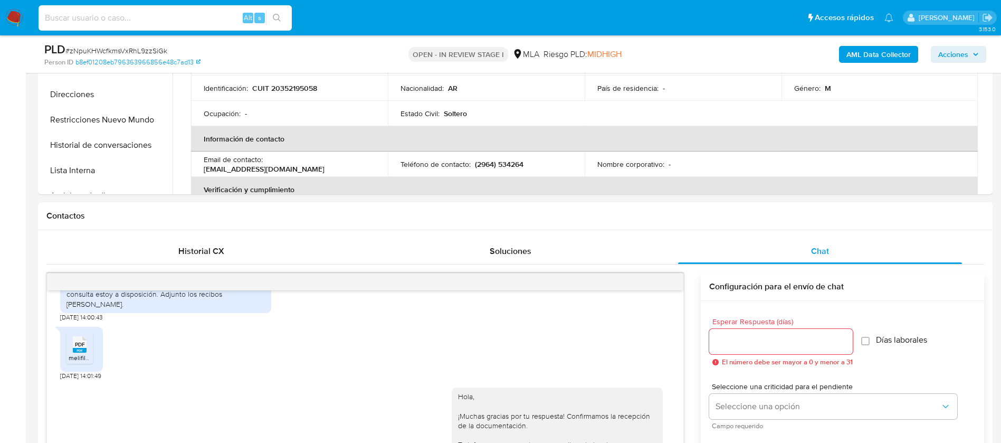
paste input "er16xlZ1Khu1YOPdGionpMpC"
click at [185, 18] on input "er16xlZ1Khu1YOPdGionpMpC" at bounding box center [165, 18] width 253 height 14
type input "er16xlZ1Khu1YOPdGionpMpC"
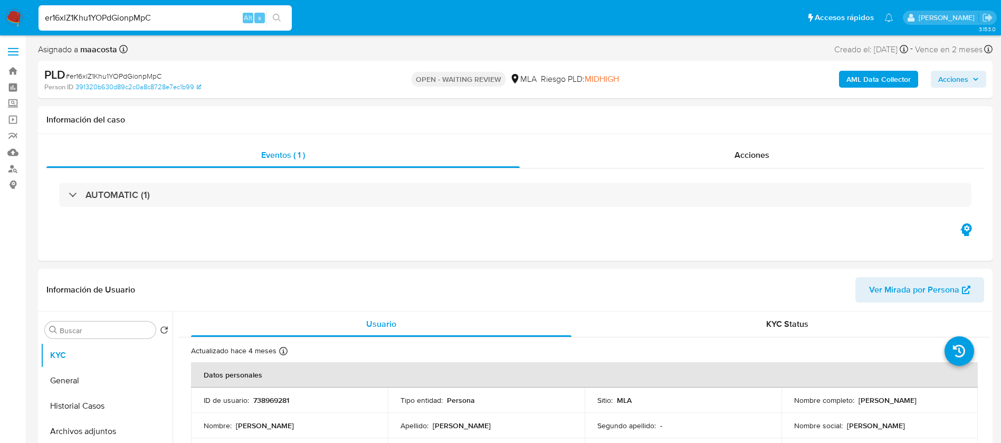
select select "10"
paste input "uX96WHKX5mFT8TKZtmUqO9Dt"
click at [173, 24] on input "uX96WHKX5mFT8TKZtmUqO9Dt" at bounding box center [165, 18] width 253 height 14
type input "uX96WHKX5mFT8TKZtmUqO9Dt"
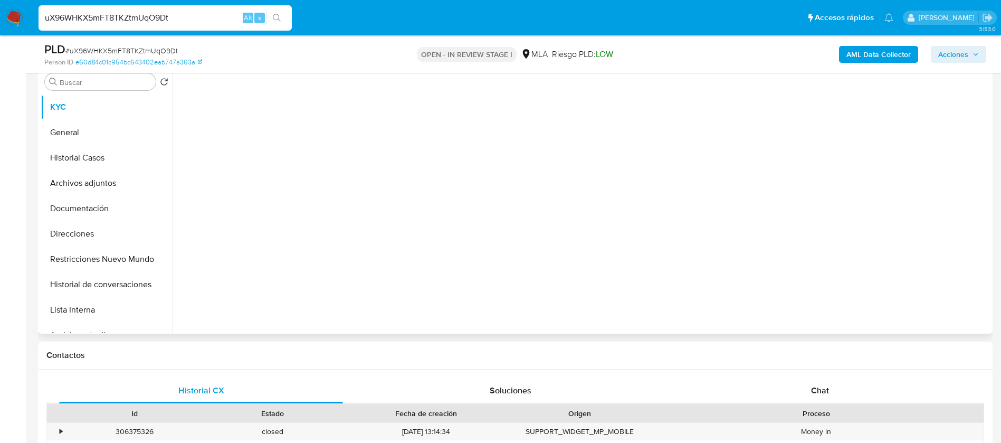
scroll to position [271, 0]
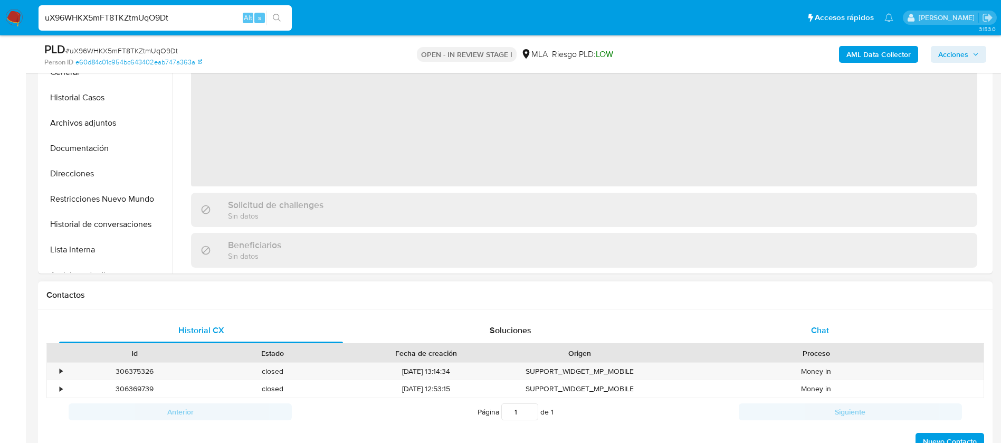
click at [831, 319] on div "Chat" at bounding box center [820, 330] width 284 height 25
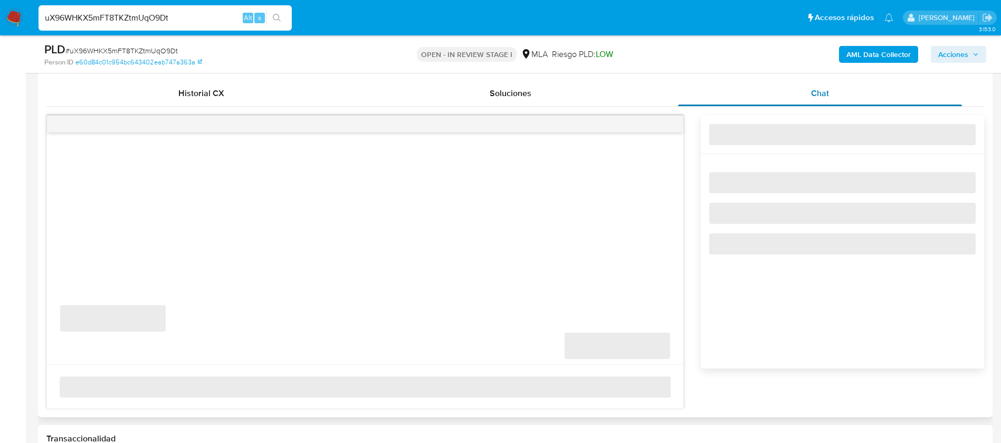
scroll to position [508, 0]
select select "10"
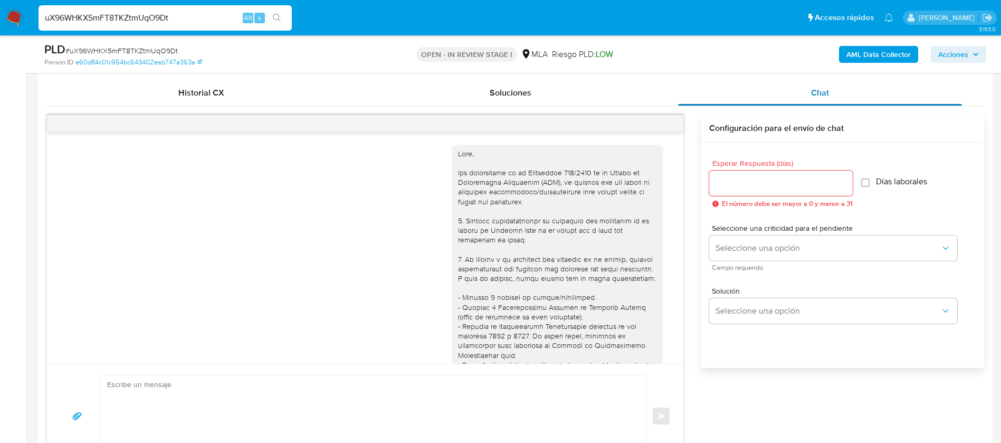
scroll to position [816, 0]
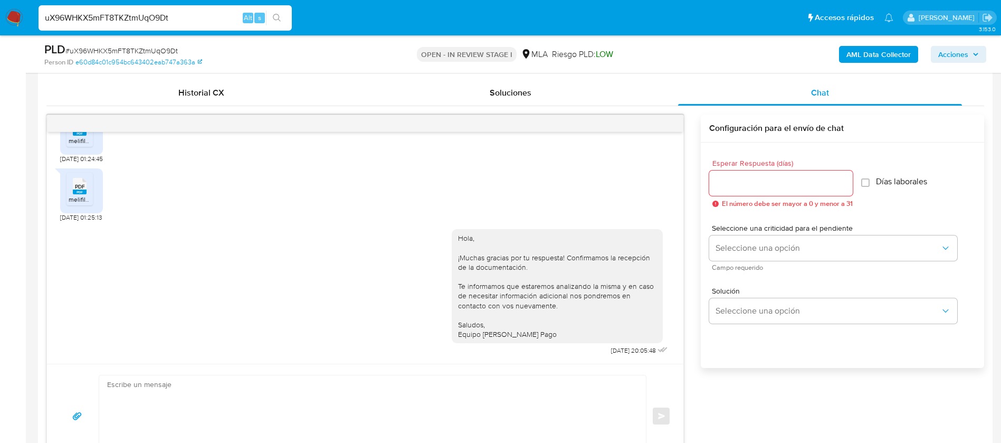
click at [208, 26] on div "uX96WHKX5mFT8TKZtmUqO9Dt Alt s" at bounding box center [165, 17] width 253 height 25
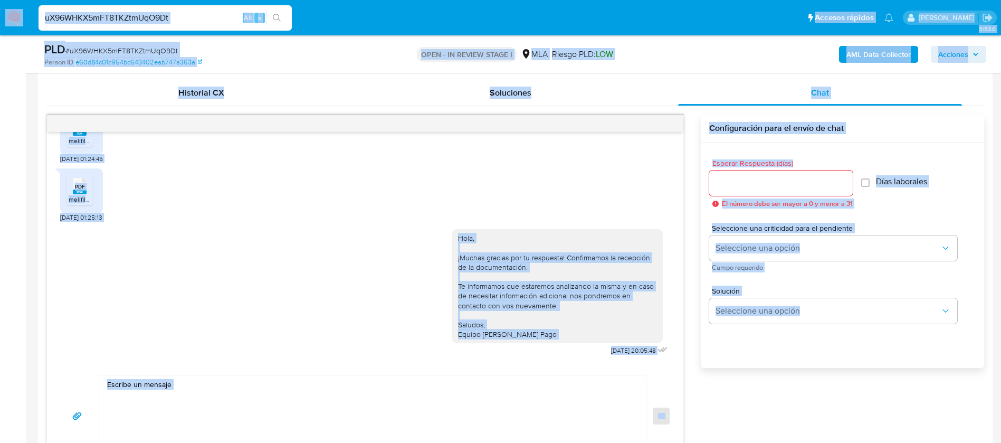
click at [188, 22] on input "uX96WHKX5mFT8TKZtmUqO9Dt" at bounding box center [165, 18] width 253 height 14
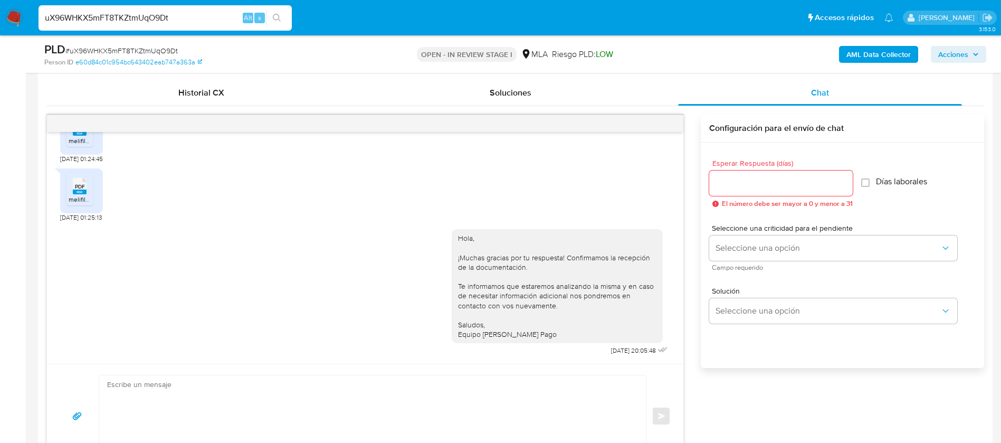
paste input "er16xlZ1Khu1YOPdGionpMpC"
type input "er16xlZ1Khu1YOPdGionpMpC"
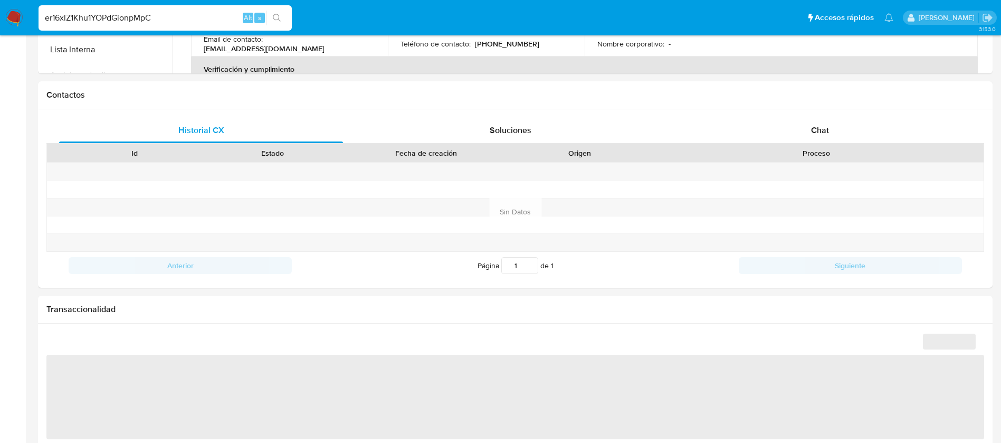
select select "10"
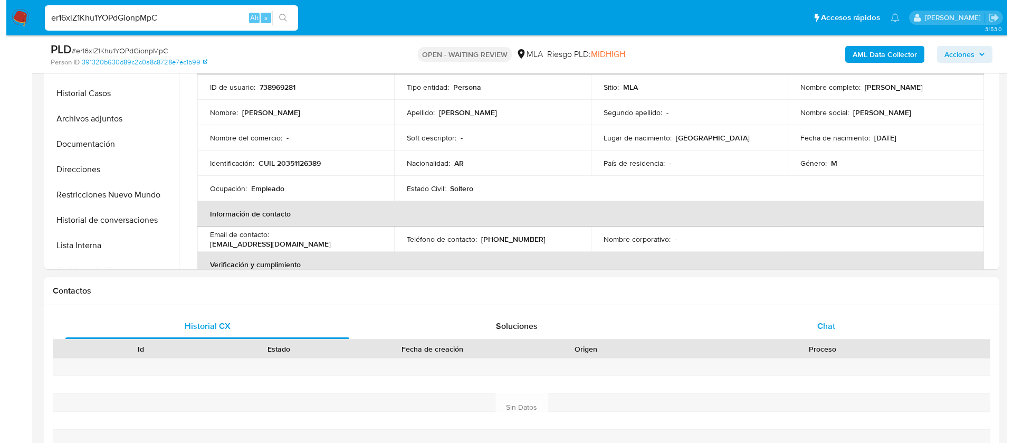
scroll to position [276, 0]
click at [825, 326] on span "Chat" at bounding box center [820, 325] width 18 height 12
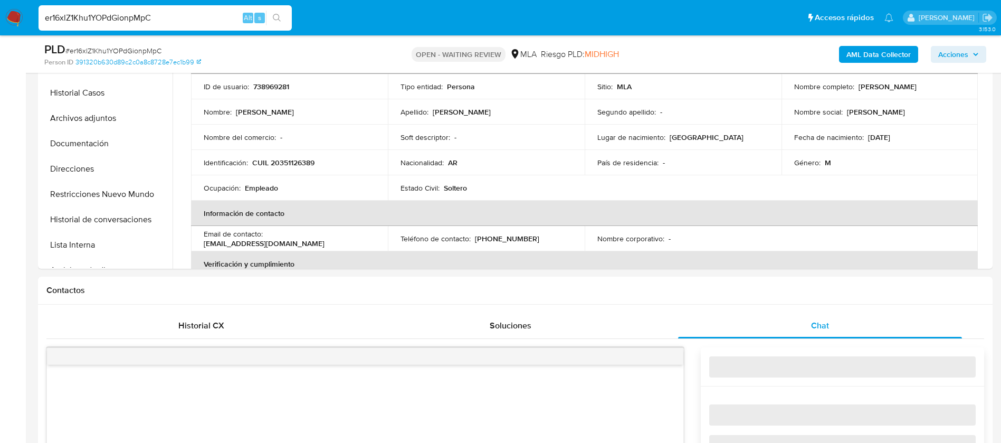
click at [882, 52] on b "AML Data Collector" at bounding box center [879, 54] width 64 height 17
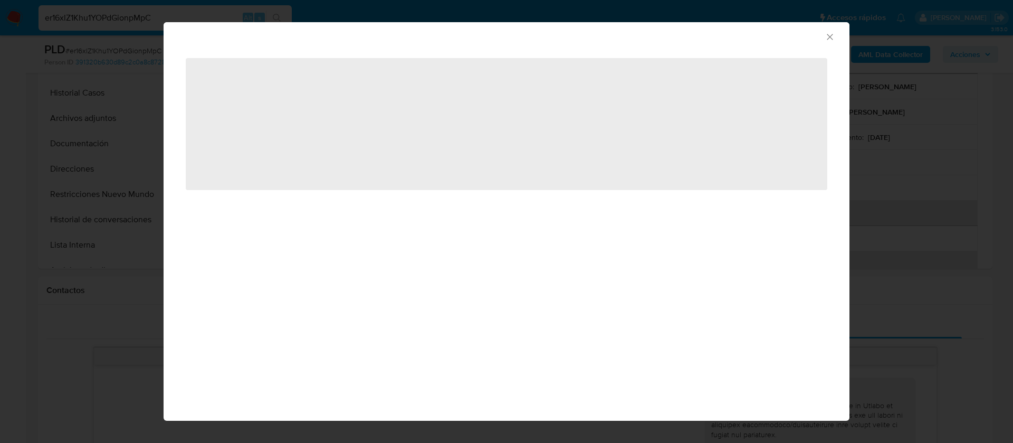
scroll to position [463, 0]
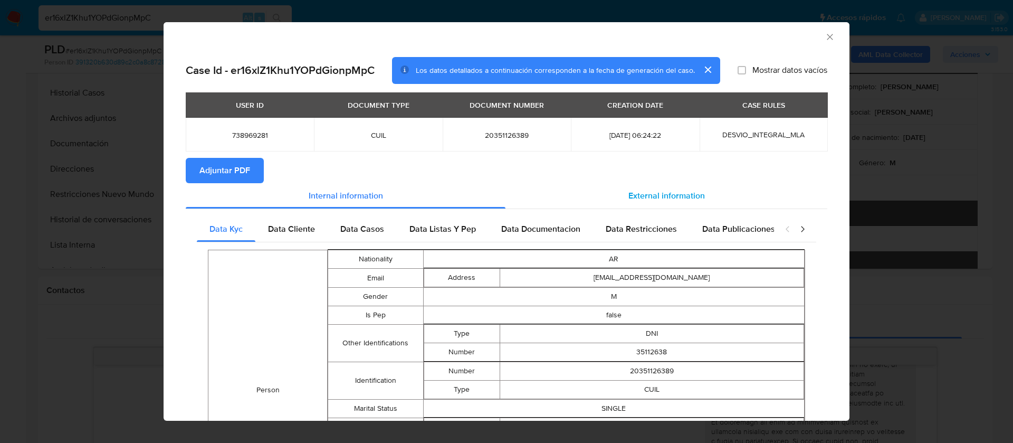
click at [669, 198] on span "External information" at bounding box center [667, 195] width 77 height 12
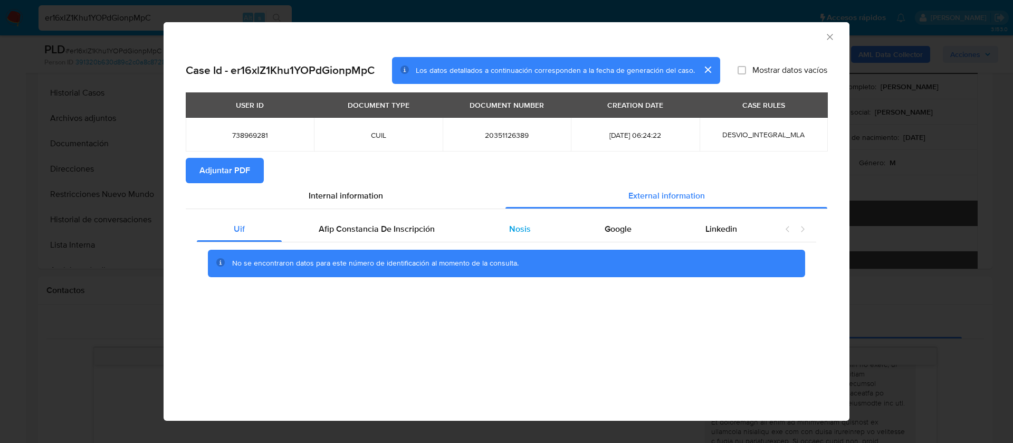
click at [526, 226] on span "Nosis" at bounding box center [520, 229] width 22 height 12
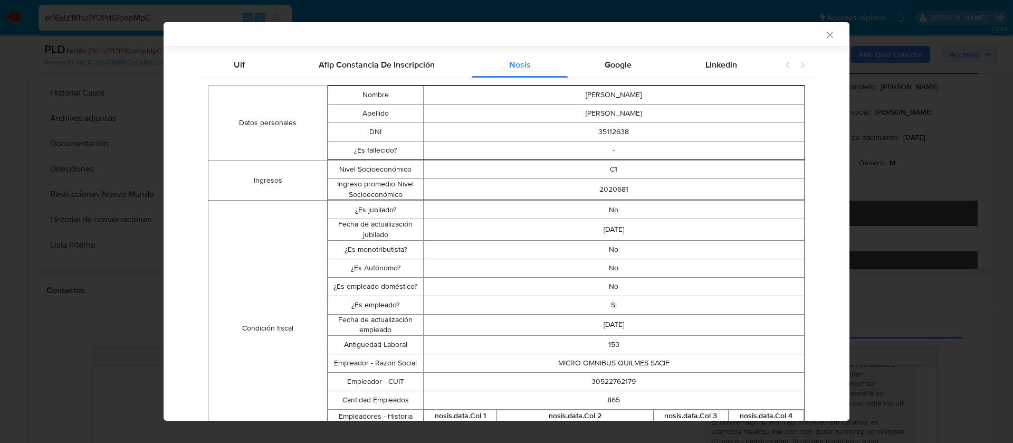
scroll to position [167, 0]
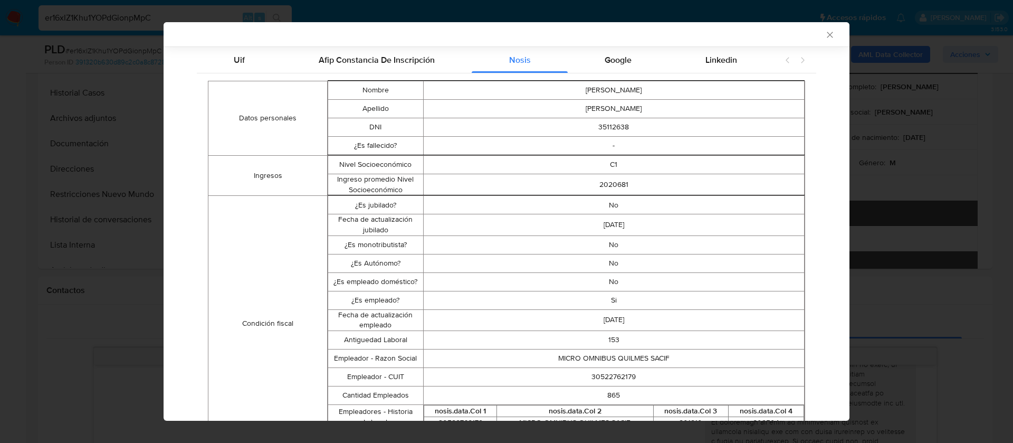
click at [591, 374] on td "30522762179" at bounding box center [613, 376] width 381 height 18
copy td "30522762179"
click at [906, 214] on div "AML Data Collector Case Id - er16xlZ1Khu1YOPdGionpMpC Los datos detallados a co…" at bounding box center [506, 221] width 1013 height 443
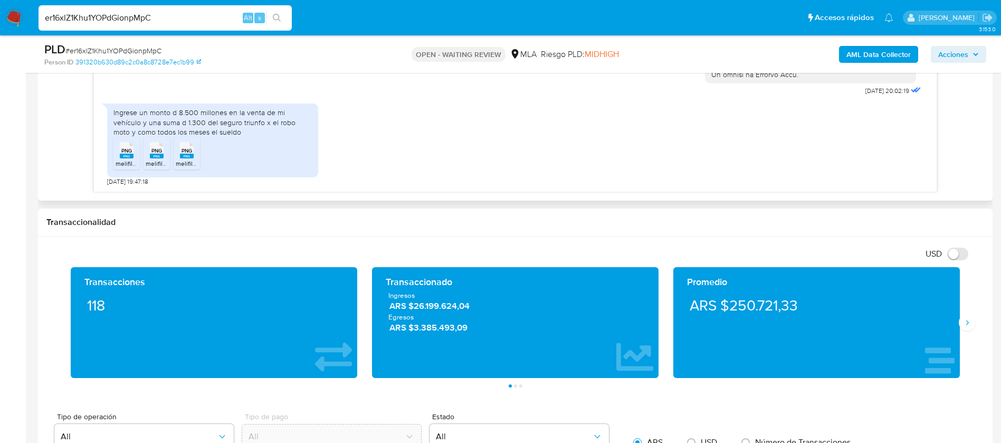
scroll to position [422, 0]
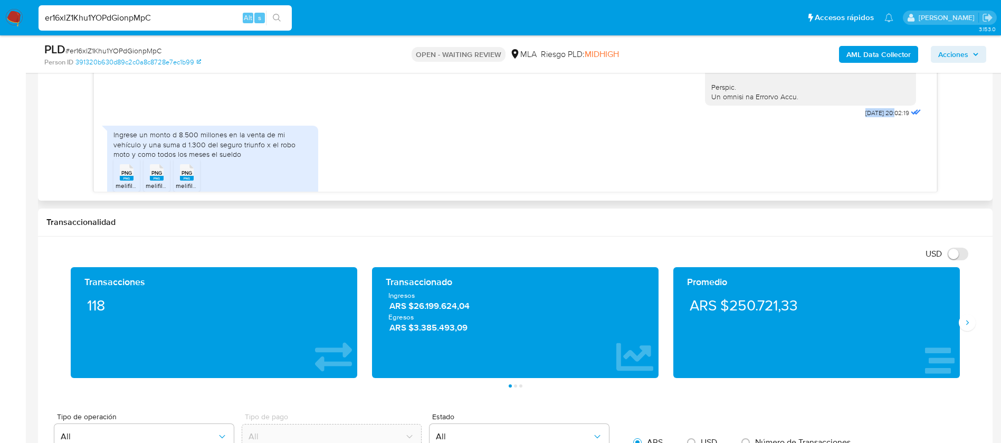
drag, startPoint x: 839, startPoint y: 136, endPoint x: 870, endPoint y: 132, distance: 31.4
copy span "17/07/202"
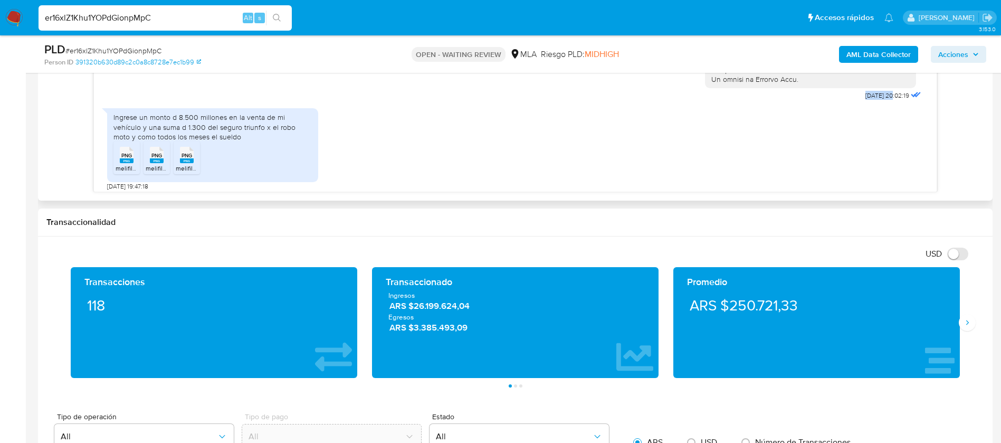
scroll to position [439, 0]
drag, startPoint x: 230, startPoint y: 141, endPoint x: 126, endPoint y: 136, distance: 104.6
click at [126, 136] on div "Ingrese un monto d 8.500 millones en la venta de mi vehículo y una suma d 1.300…" at bounding box center [212, 127] width 198 height 29
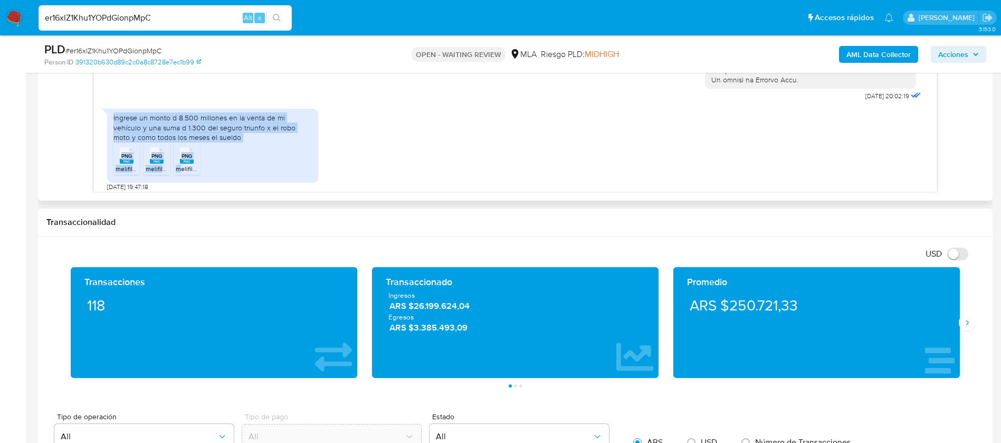
scroll to position [463, 0]
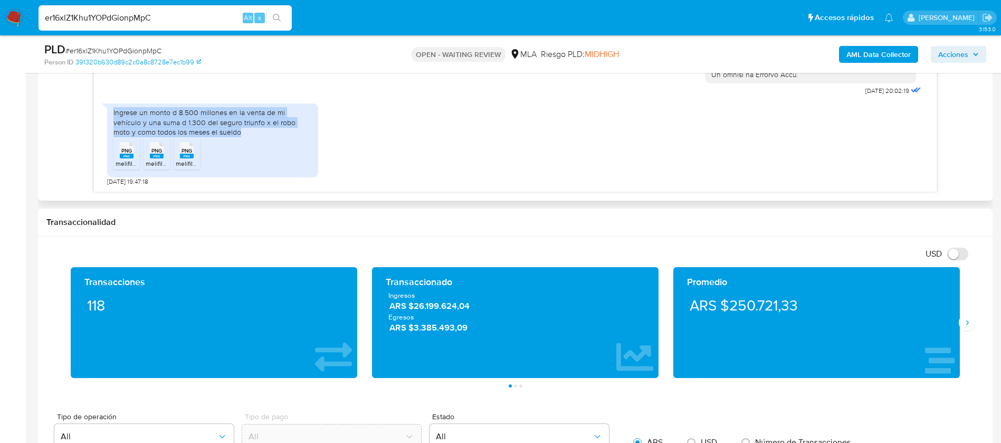
drag, startPoint x: 113, startPoint y: 136, endPoint x: 231, endPoint y: 134, distance: 117.7
click at [231, 134] on div "Ingrese un monto d 8.500 millones en la venta de mi vehículo y una suma d 1.300…" at bounding box center [212, 122] width 198 height 29
copy div "Ingrese un monto d 8.500 millones en la venta de mi vehículo y una suma d 1.300…"
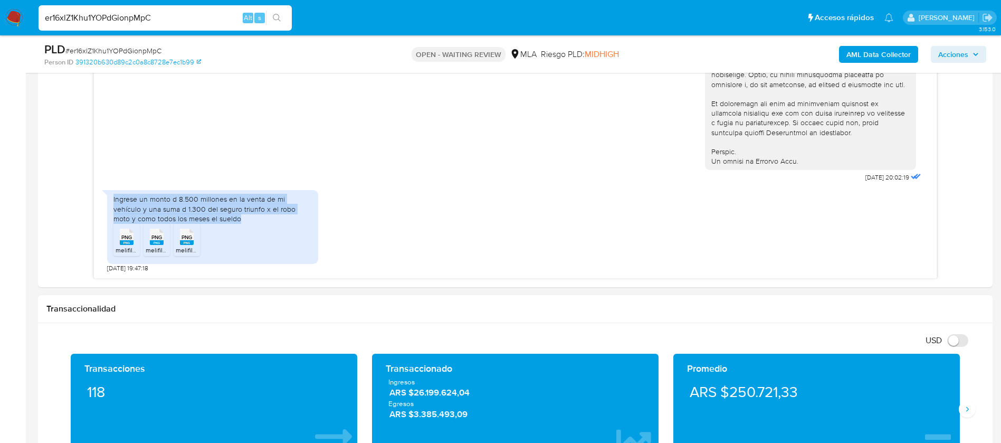
scroll to position [592, 0]
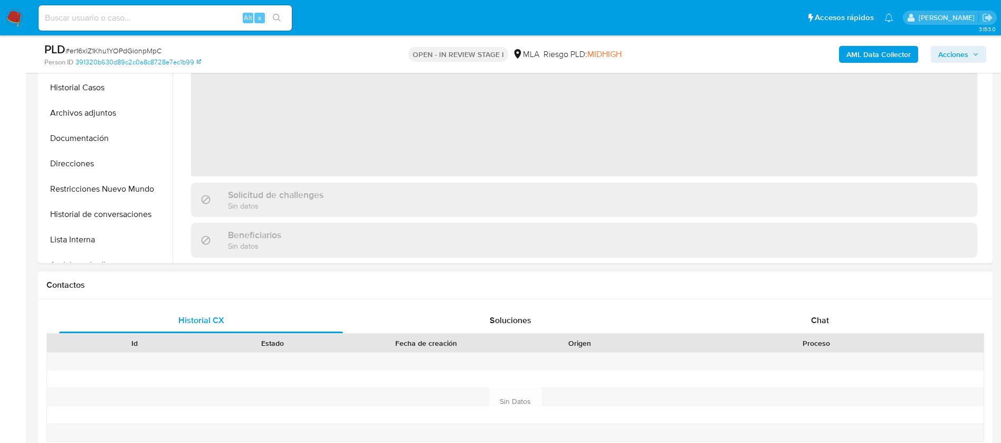
scroll to position [332, 0]
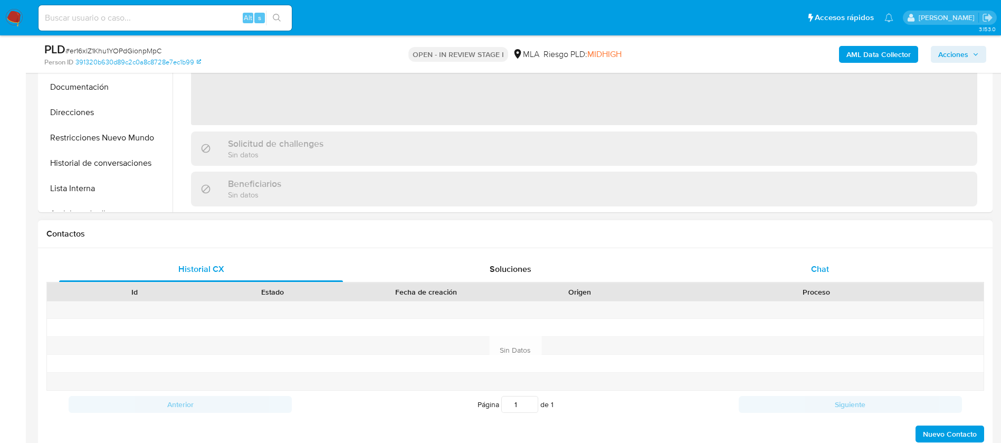
click at [807, 271] on div "Chat" at bounding box center [820, 269] width 284 height 25
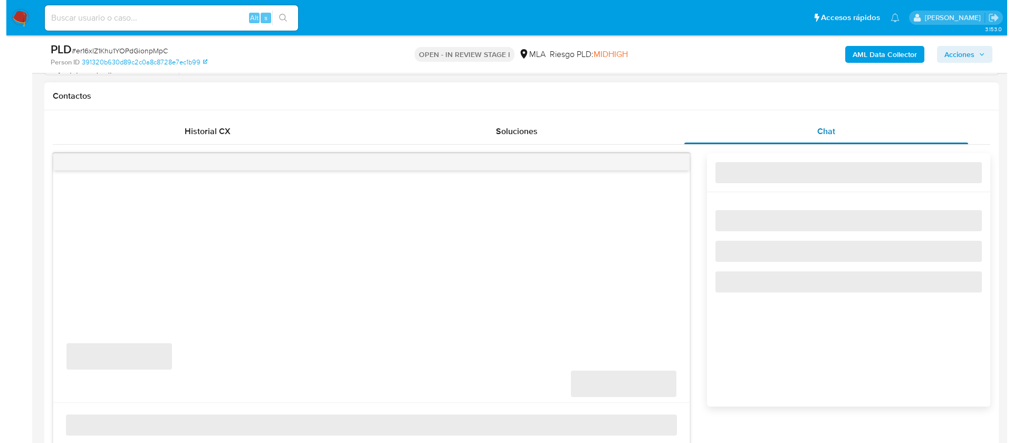
scroll to position [471, 0]
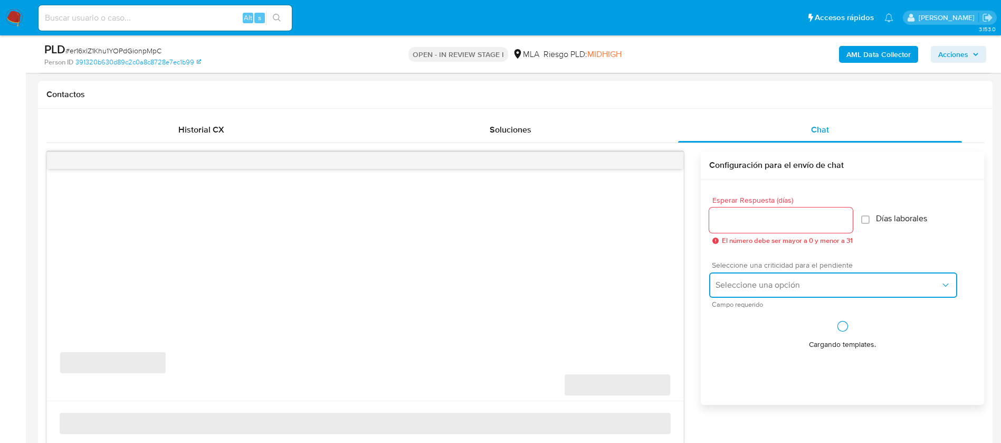
click at [732, 280] on span "Seleccione una opción" at bounding box center [828, 285] width 225 height 11
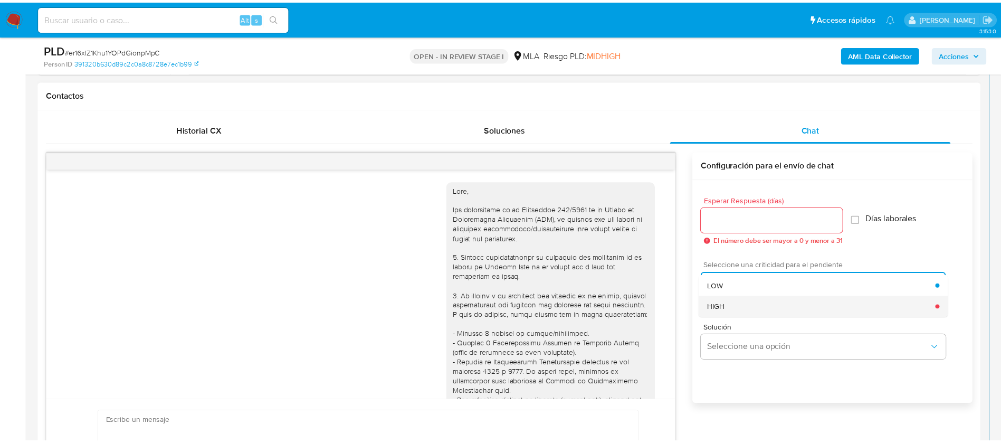
scroll to position [463, 0]
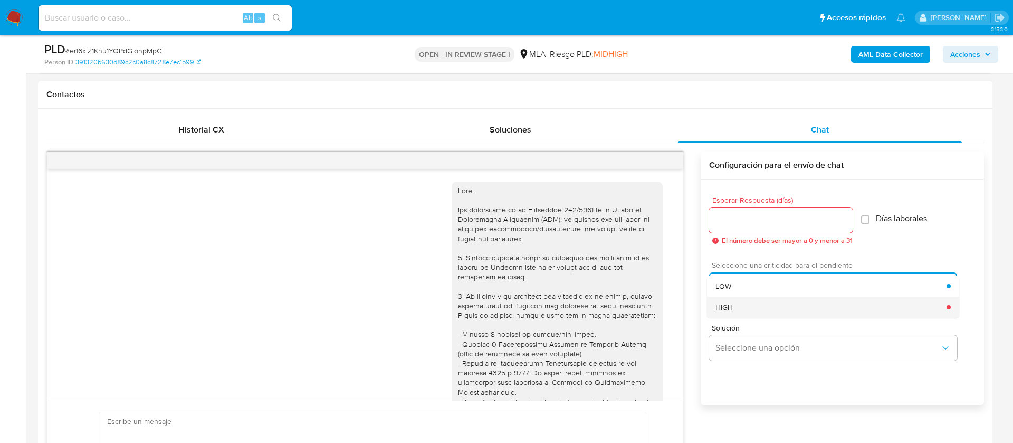
select select "10"
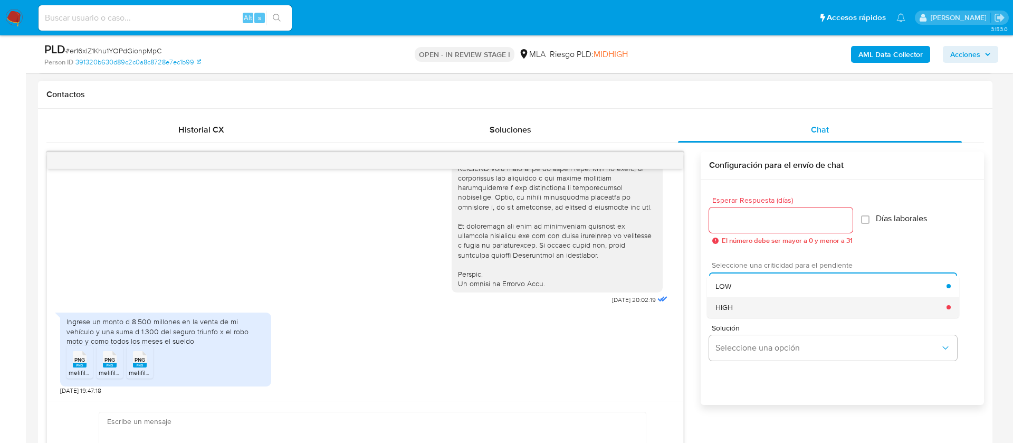
click at [727, 306] on span "HIGH" at bounding box center [724, 307] width 17 height 10
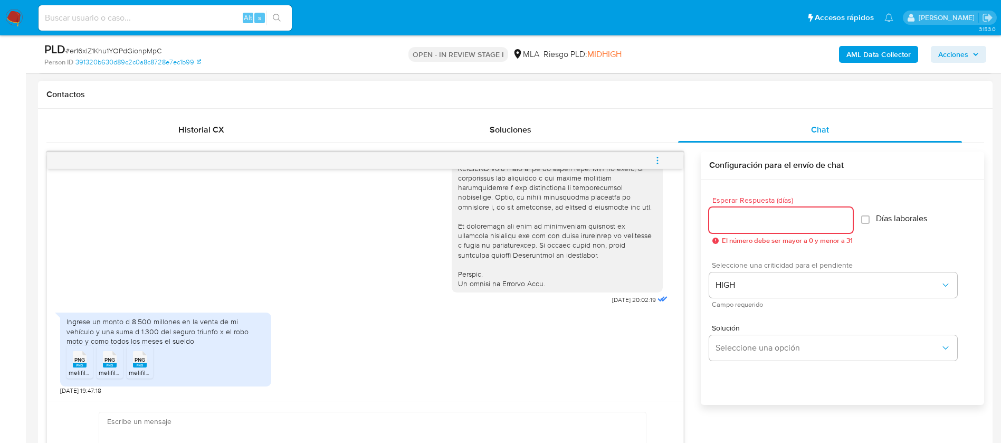
click at [735, 216] on input "Esperar Respuesta (días)" at bounding box center [781, 220] width 144 height 14
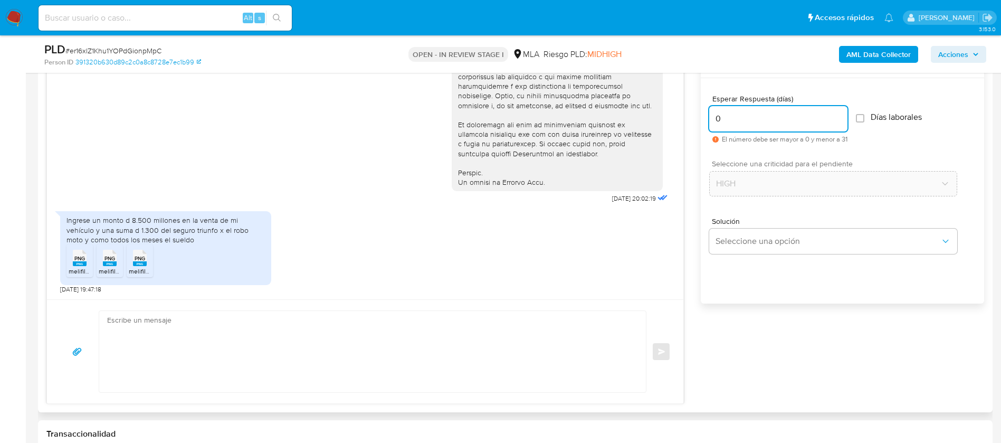
scroll to position [575, 0]
type input "0"
click at [541, 327] on textarea at bounding box center [370, 349] width 526 height 81
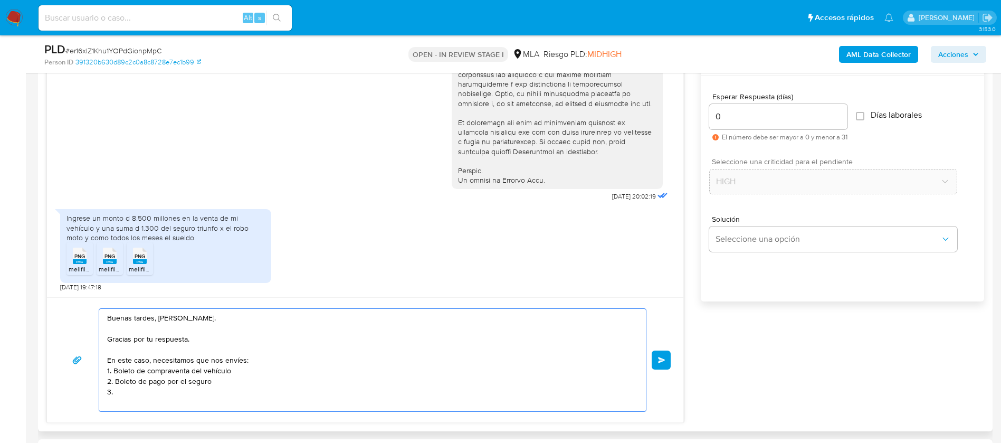
paste textarea "20476287031 [PERSON_NAME]"
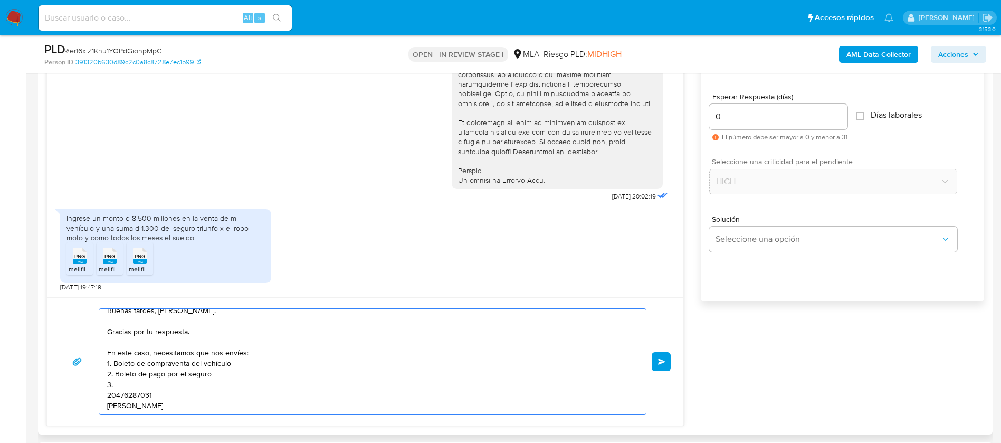
click at [135, 378] on textarea "Buenas tardes, [PERSON_NAME]. Gracias por tu respuesta. En este caso, necesitam…" at bounding box center [370, 362] width 526 height 106
paste textarea "Proporciona el vínculo con las siguientes contrapartes con las que operaste, el…"
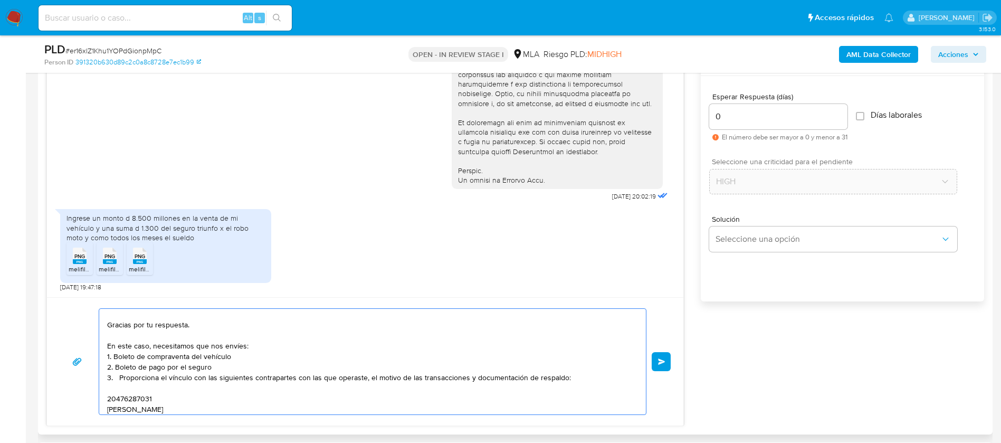
click at [113, 400] on textarea "Buenas tardes, [PERSON_NAME]. Gracias por tu respuesta. En este caso, necesitam…" at bounding box center [370, 362] width 526 height 106
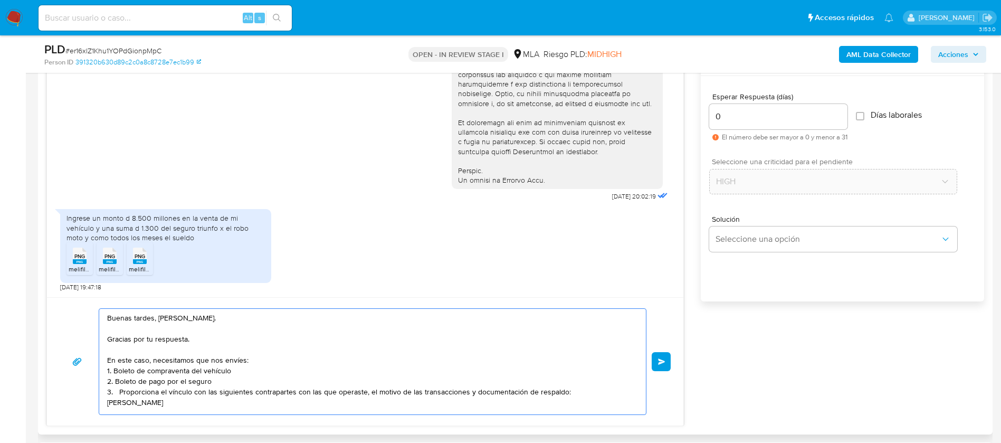
scroll to position [7, 0]
paste textarea "20476287031"
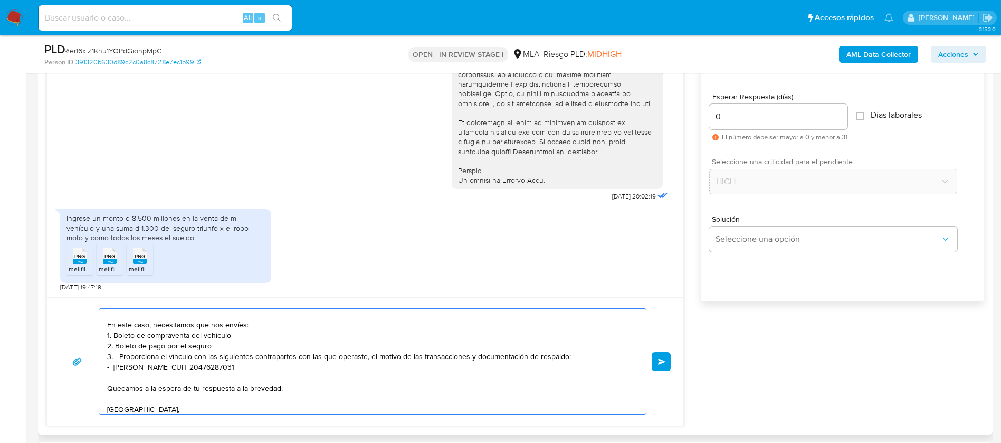
scroll to position [46, 0]
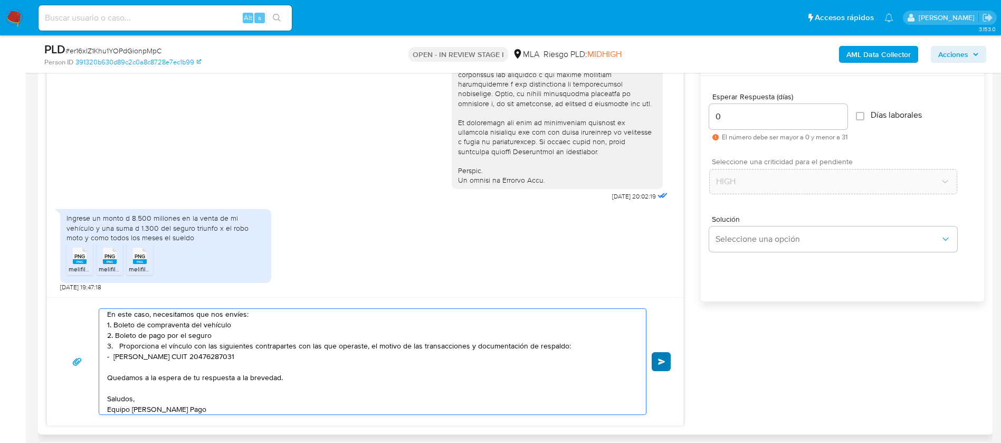
type textarea "Buenas tardes, [PERSON_NAME]. Gracias por tu respuesta. En este caso, necesitam…"
click at [666, 358] on button "Enviar" at bounding box center [661, 361] width 19 height 19
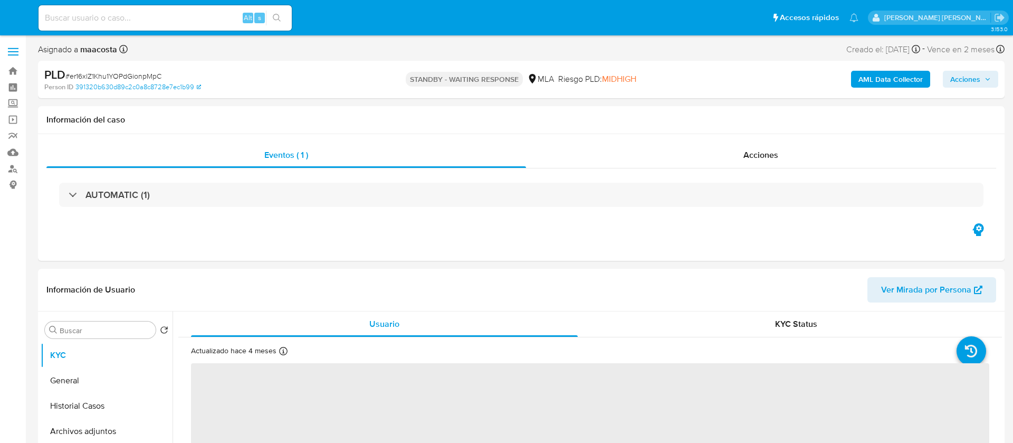
select select "10"
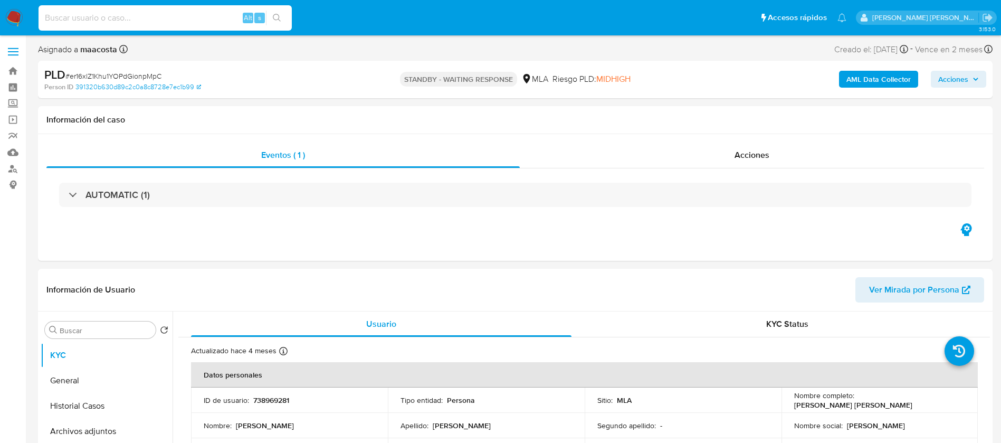
paste input "T6XouSqxNFDRkX17JWX77iUw"
click at [192, 23] on input "T6XouSqxNFDRkX17JWX77iUw" at bounding box center [165, 18] width 253 height 14
type input "T6XouSqxNFDRkX17JWX77iUw"
select select "10"
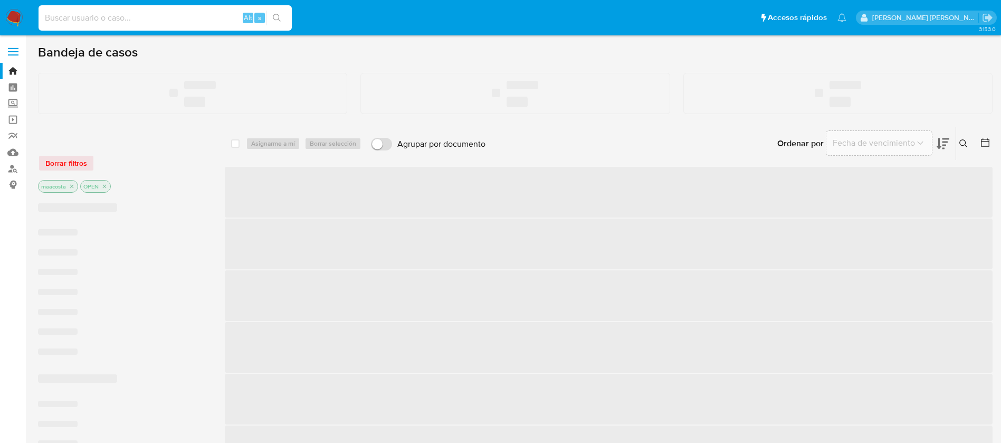
click at [192, 23] on input at bounding box center [165, 18] width 253 height 14
paste input "q6GTc23ZAlBKnA0TcCQgb4PZ"
type input "q6GTc23ZAlBKnA0TcCQgb4PZ"
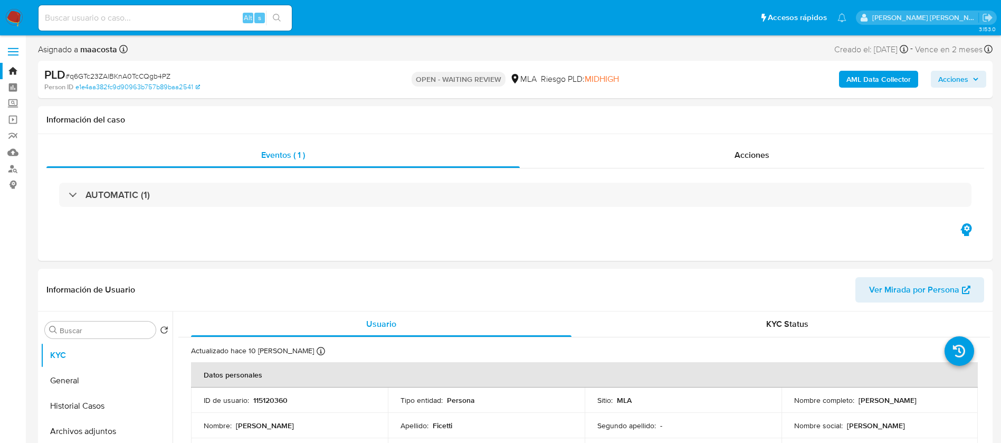
select select "10"
